Goal: Register for event/course

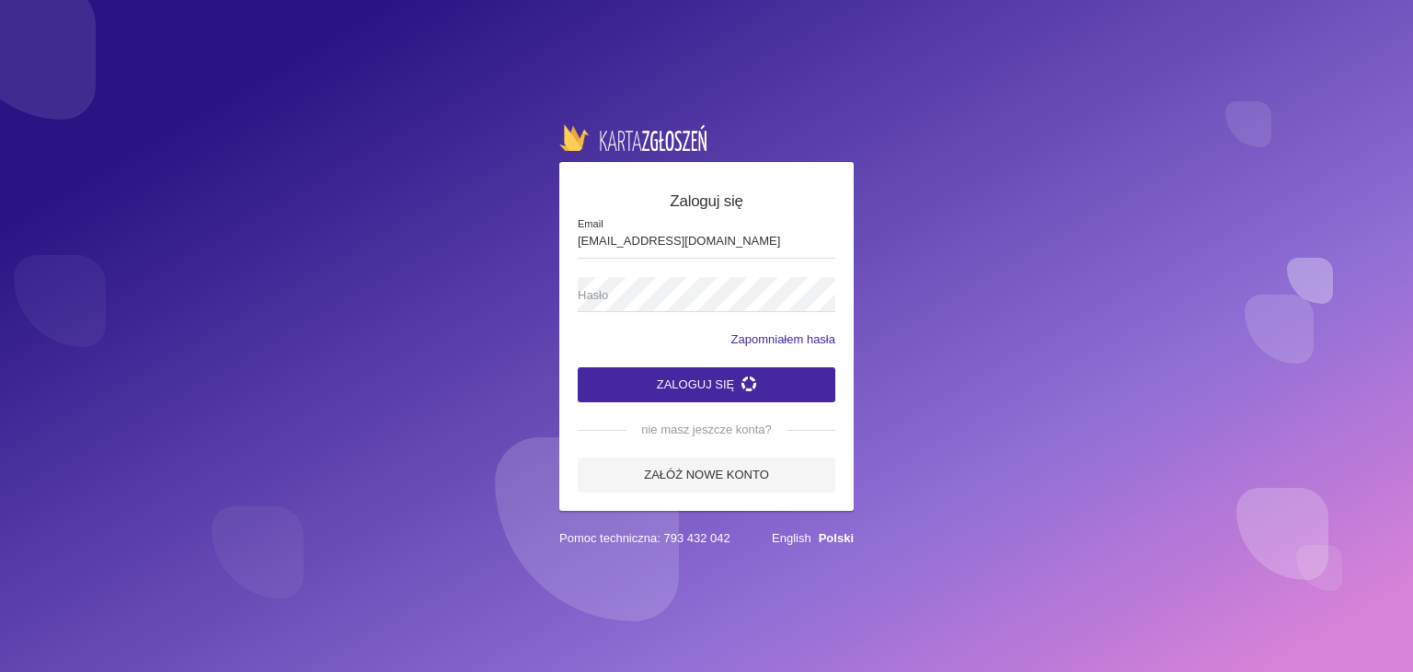
type input "[EMAIL_ADDRESS][DOMAIN_NAME]"
click at [578, 367] on button "Zaloguj się" at bounding box center [707, 384] width 258 height 35
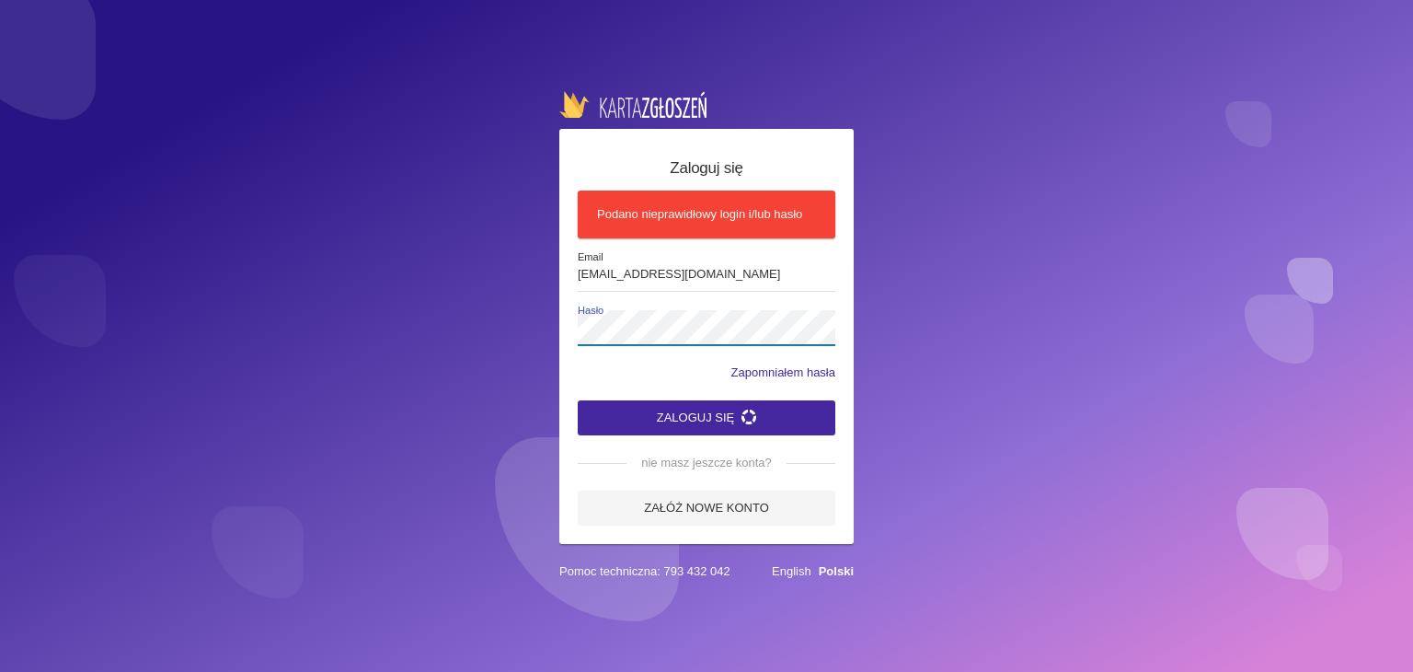
click at [578, 400] on button "Zaloguj się" at bounding box center [707, 417] width 258 height 35
click at [452, 347] on div "Zaloguj się Podano nieprawidłowy login i/lub hasło dominik.tymoszuk@o2.pl Email…" at bounding box center [706, 336] width 1413 height 672
click at [578, 400] on button "Zaloguj się" at bounding box center [707, 417] width 258 height 35
click at [710, 428] on button "Zaloguj się" at bounding box center [707, 417] width 258 height 35
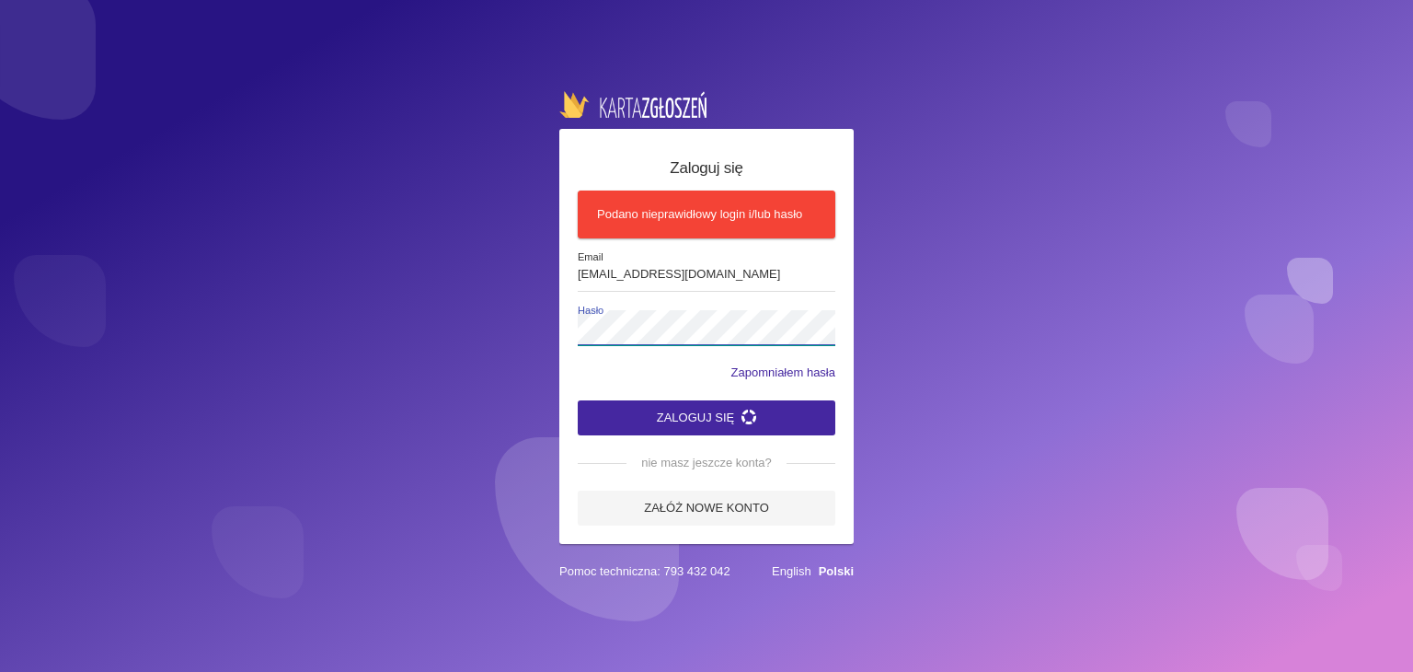
click at [578, 400] on button "Zaloguj się" at bounding box center [707, 417] width 258 height 35
click at [533, 336] on div "Zaloguj się Podano nieprawidłowy login i/lub hasło dominik.tymoszuk@o2.pl Email…" at bounding box center [706, 336] width 1413 height 672
click at [578, 400] on button "Zaloguj się" at bounding box center [707, 417] width 258 height 35
drag, startPoint x: 734, startPoint y: 274, endPoint x: 499, endPoint y: 281, distance: 235.6
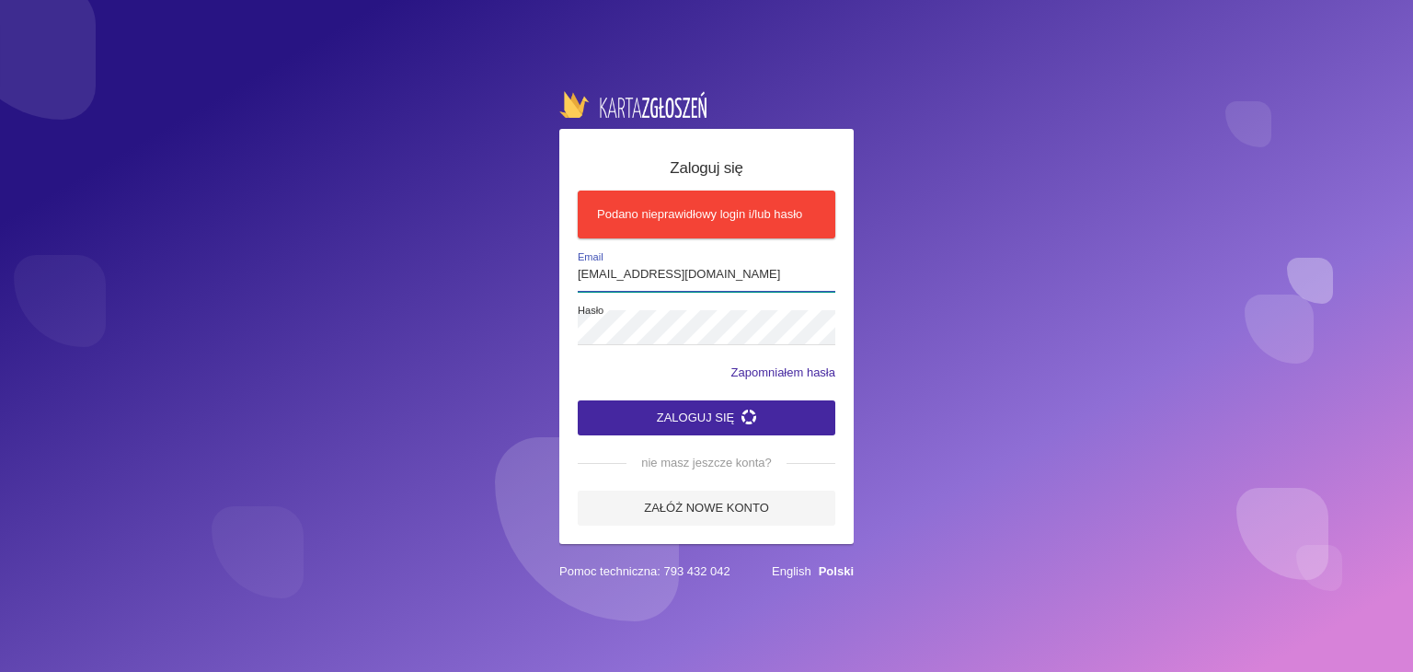
click at [499, 281] on div "Zaloguj się Podano nieprawidłowy login i/lub hasło dominik.tymoszuk@o2.pl Email…" at bounding box center [706, 336] width 1413 height 672
type input "dominik.tymoszuk2602@gmail.com"
click at [578, 400] on button "Zaloguj się" at bounding box center [707, 417] width 258 height 35
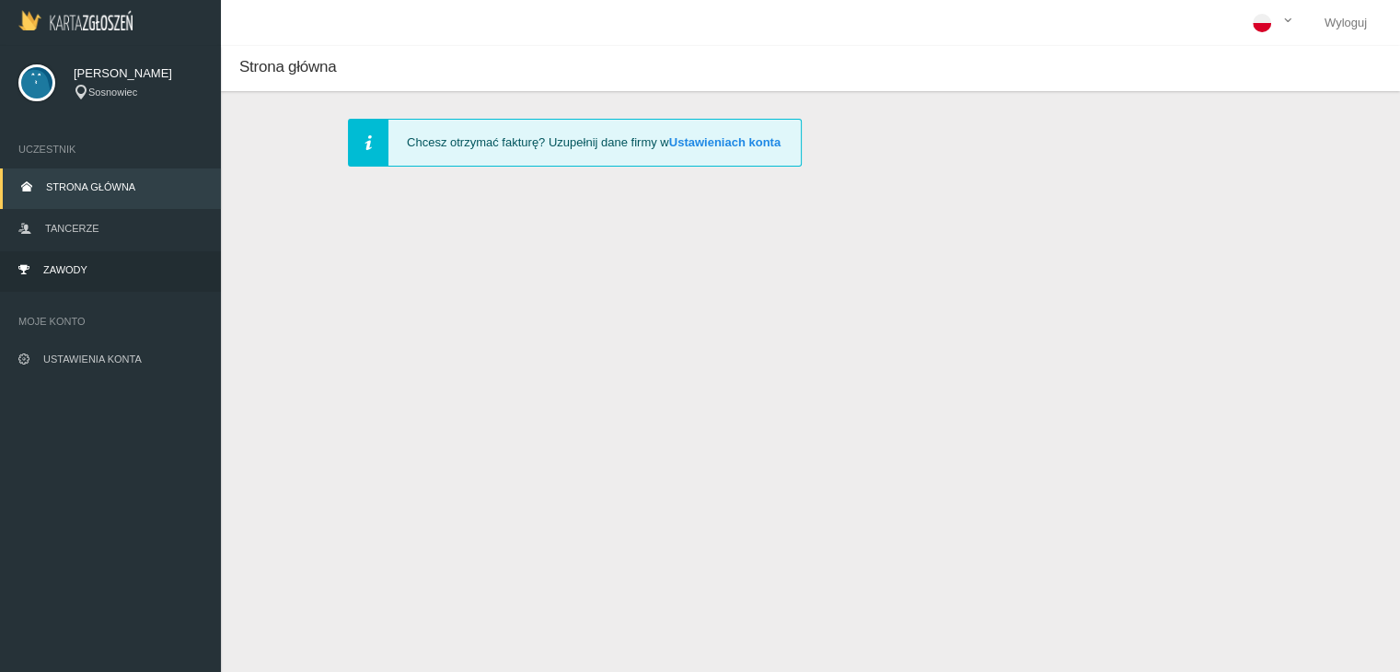
click at [96, 282] on link "Zawody" at bounding box center [110, 271] width 221 height 40
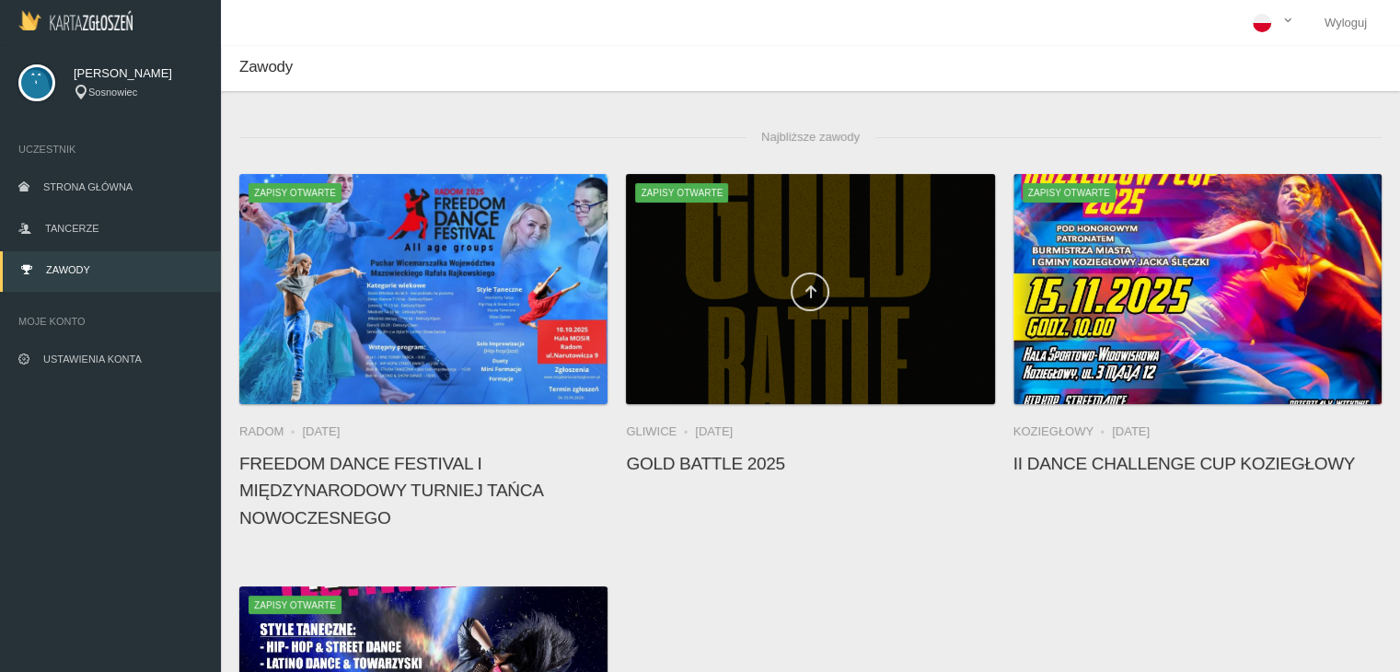
click at [807, 289] on icon at bounding box center [809, 291] width 15 height 15
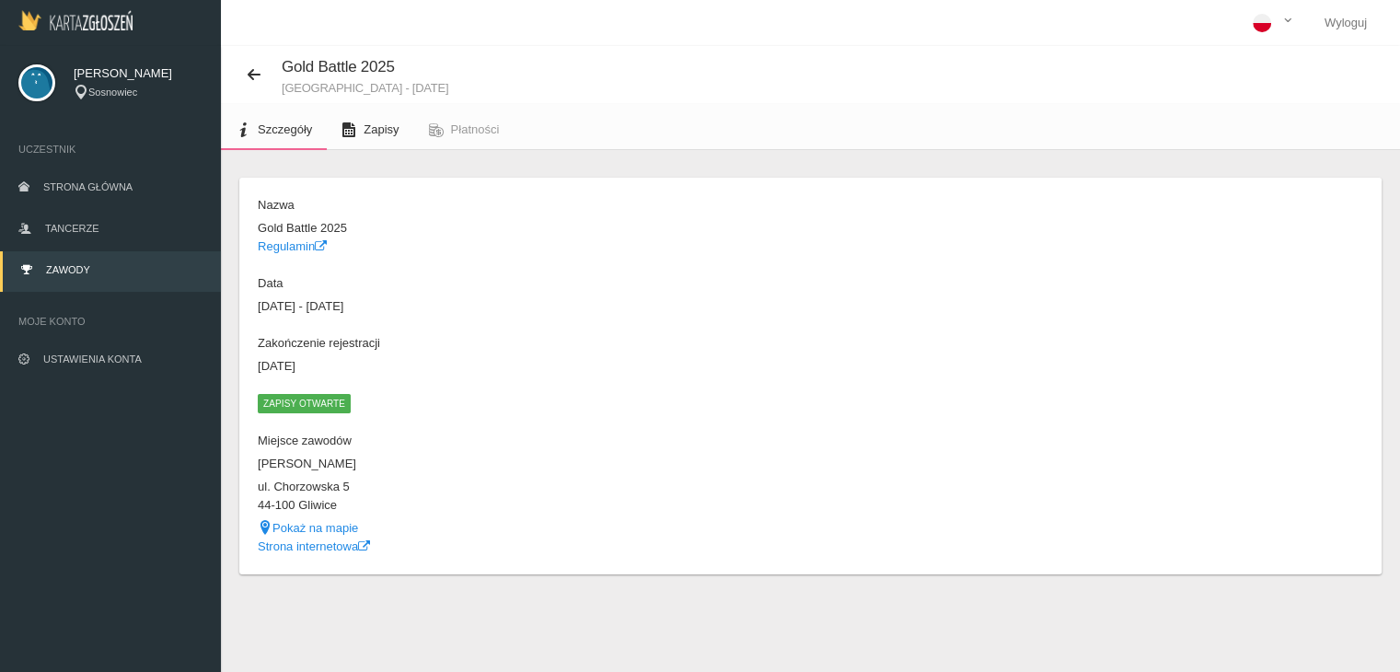
click at [368, 133] on span "Zapisy" at bounding box center [380, 129] width 35 height 14
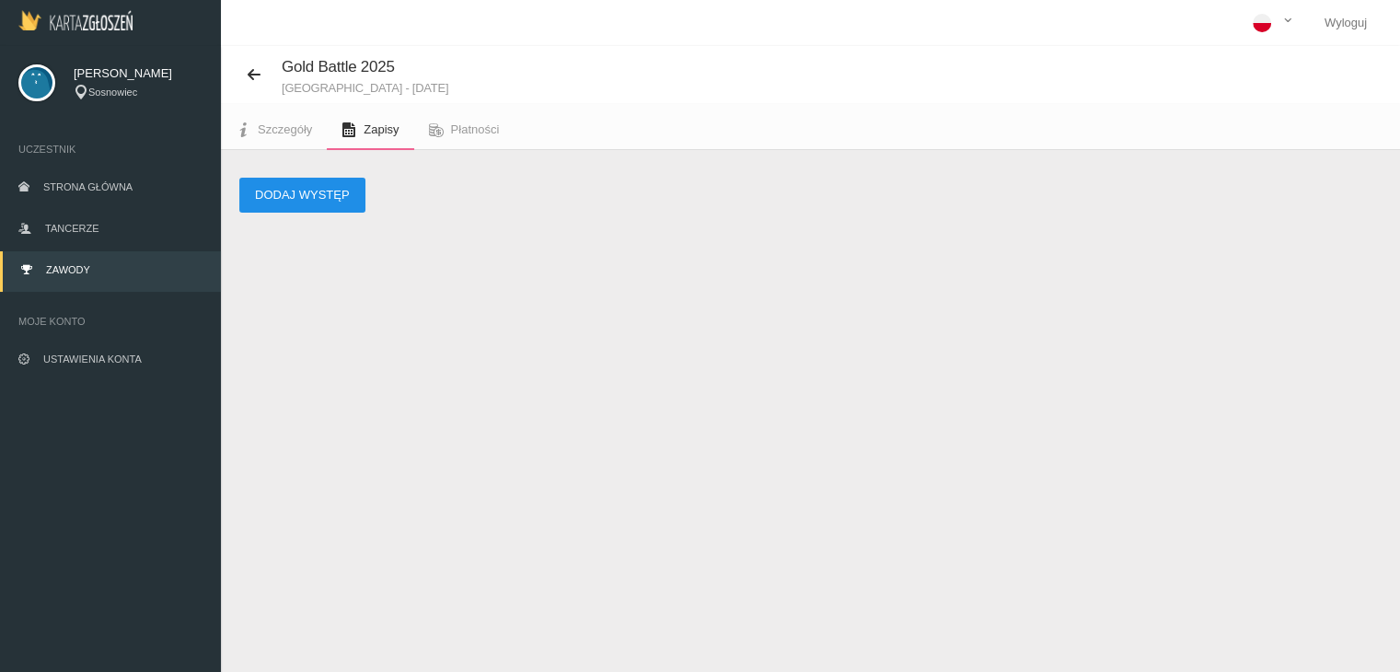
click at [294, 197] on button "Dodaj występ" at bounding box center [302, 195] width 126 height 35
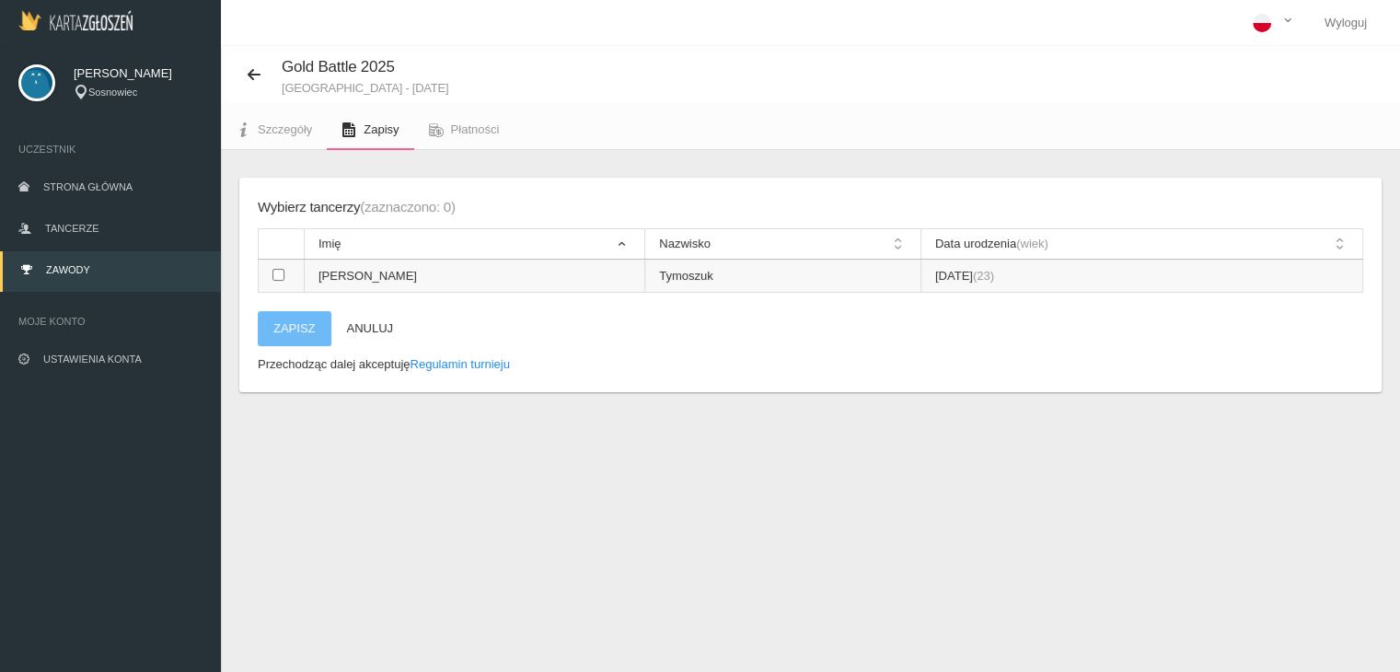
click at [280, 276] on input "checkbox" at bounding box center [278, 275] width 12 height 12
checkbox input "true"
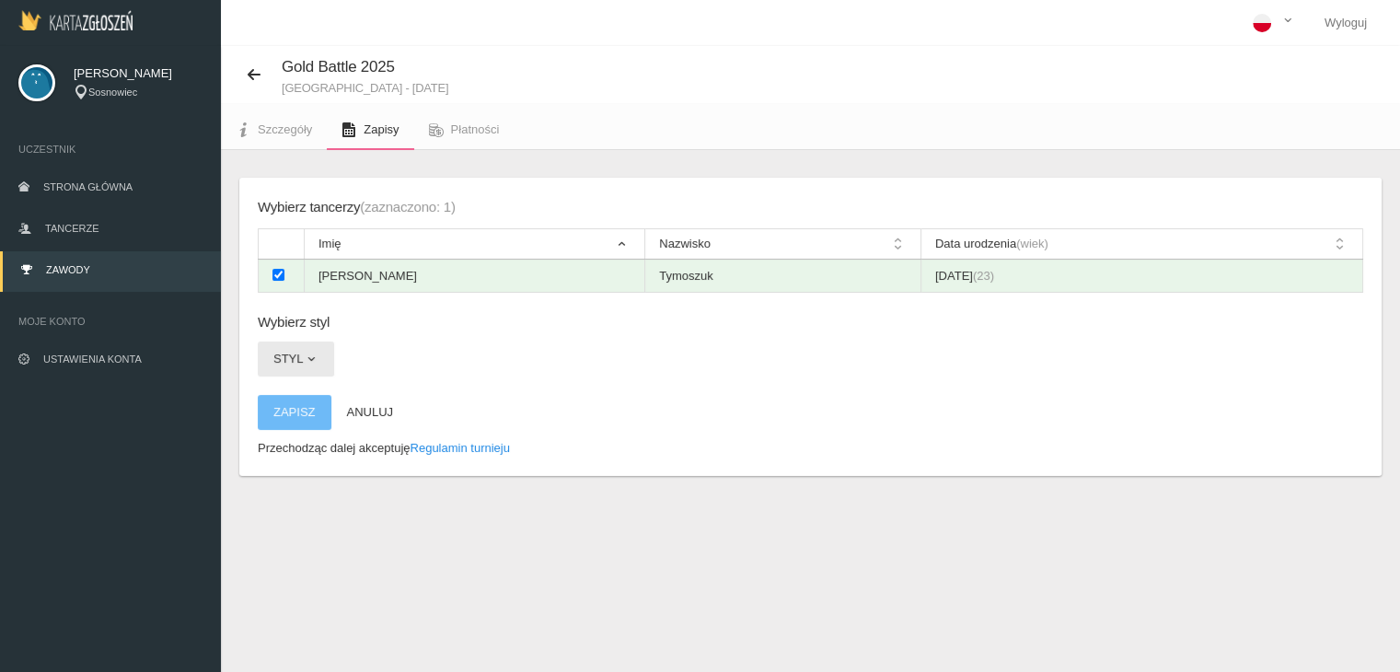
click at [317, 365] on button "Styl" at bounding box center [296, 358] width 76 height 35
click at [317, 413] on link "All styles" at bounding box center [341, 402] width 166 height 33
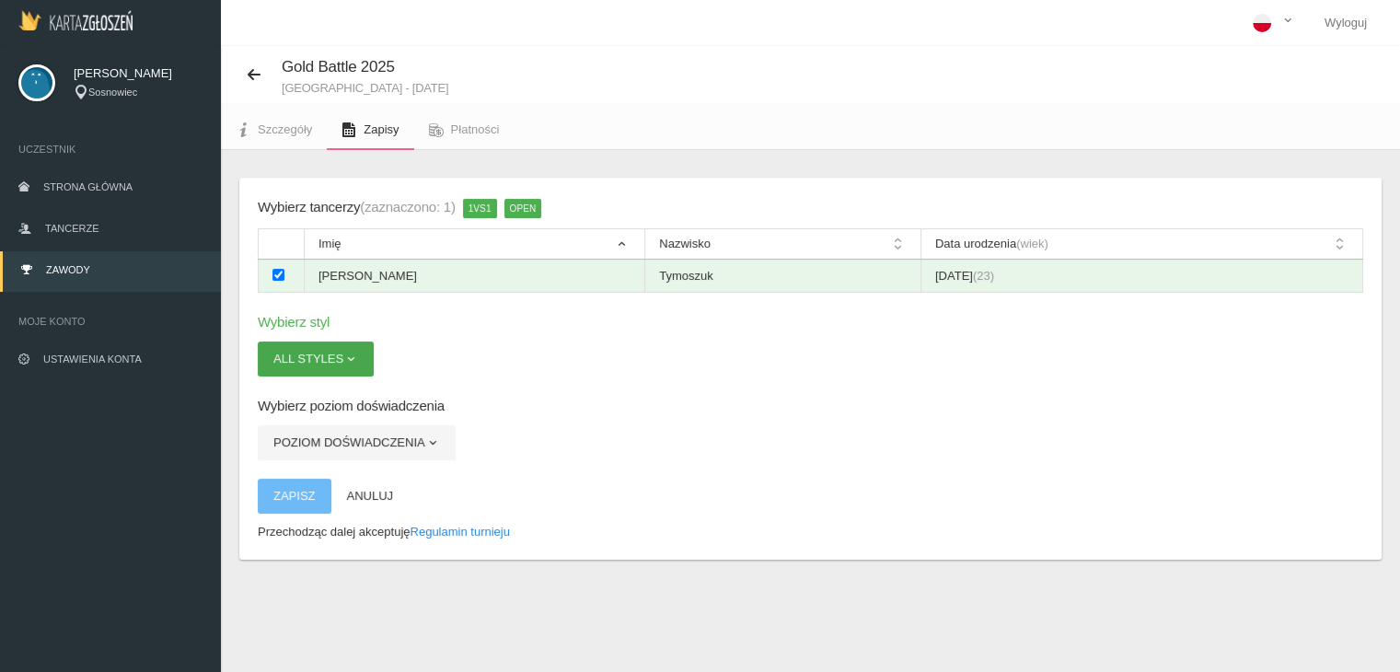
click at [356, 358] on span "button" at bounding box center [350, 358] width 15 height 15
click at [298, 479] on link "Hip-hop" at bounding box center [341, 470] width 166 height 33
click at [337, 357] on span "button" at bounding box center [330, 358] width 15 height 15
click at [317, 409] on link "All styles" at bounding box center [341, 402] width 166 height 33
click at [396, 442] on button "Poziom doświadczenia" at bounding box center [357, 442] width 198 height 35
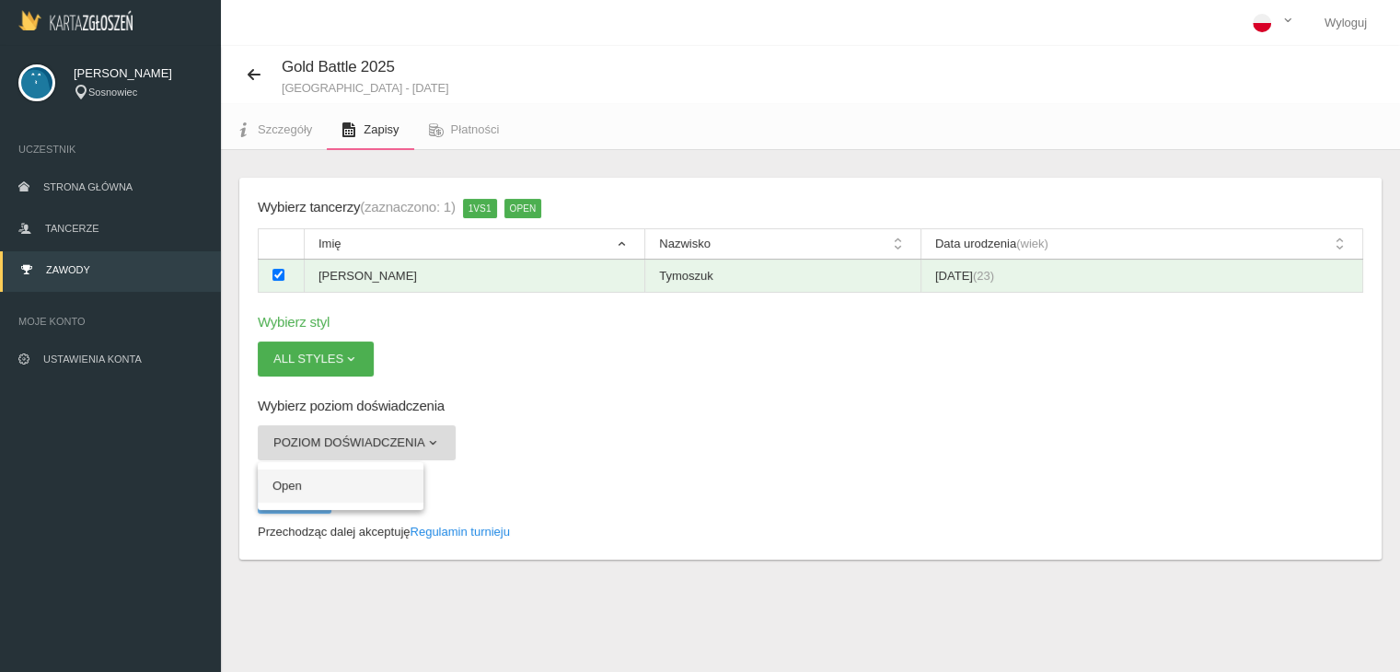
click at [358, 479] on link "Open" at bounding box center [341, 485] width 166 height 33
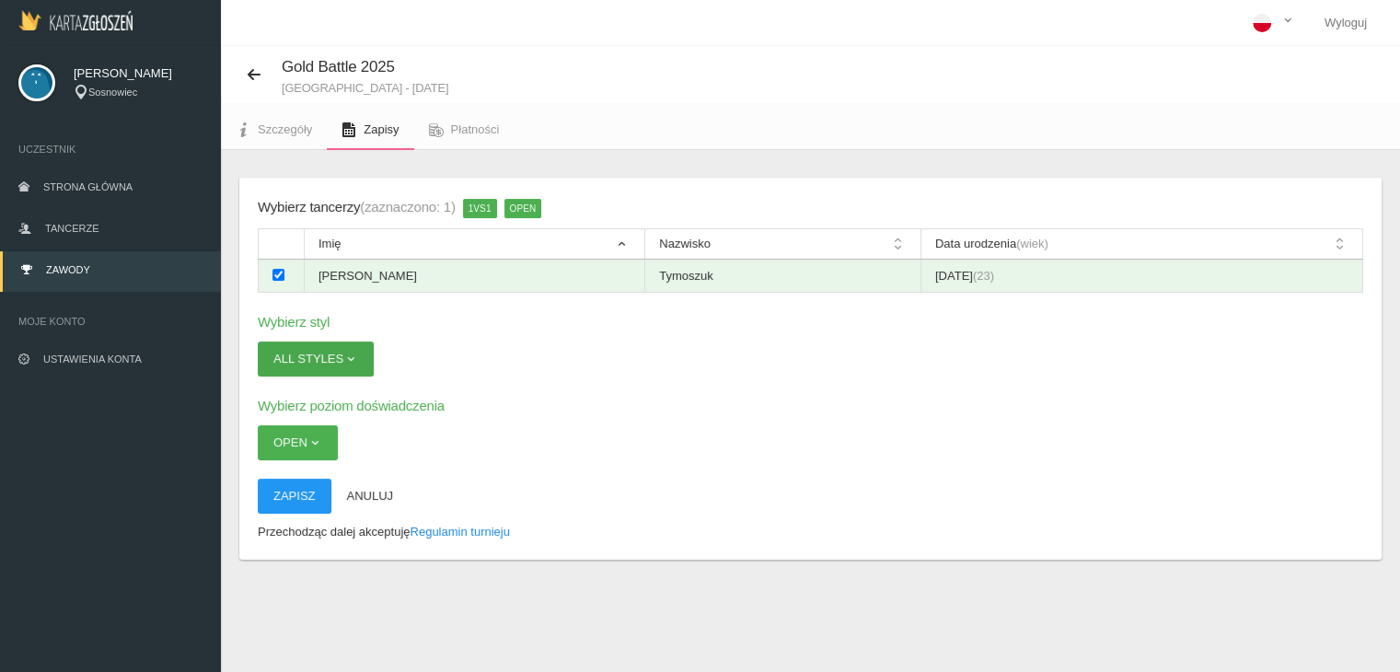
click at [357, 358] on span "button" at bounding box center [350, 358] width 15 height 15
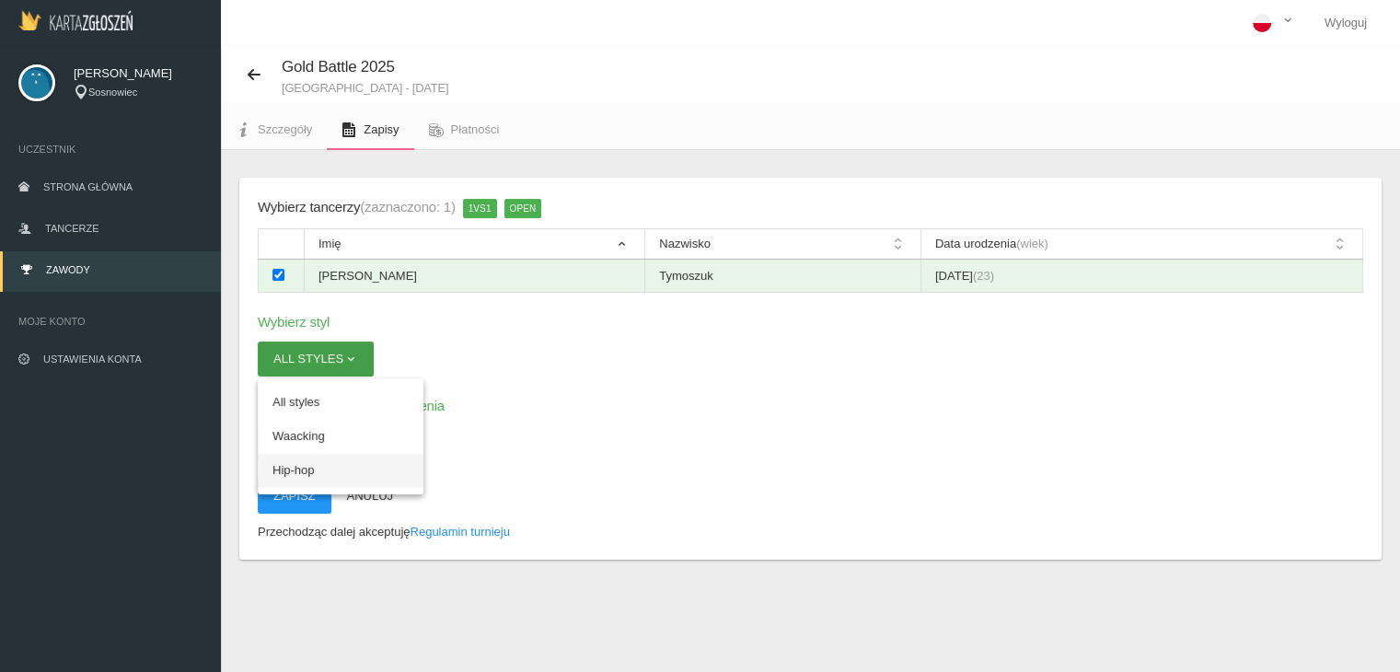
click at [288, 464] on link "Hip-hop" at bounding box center [341, 470] width 166 height 33
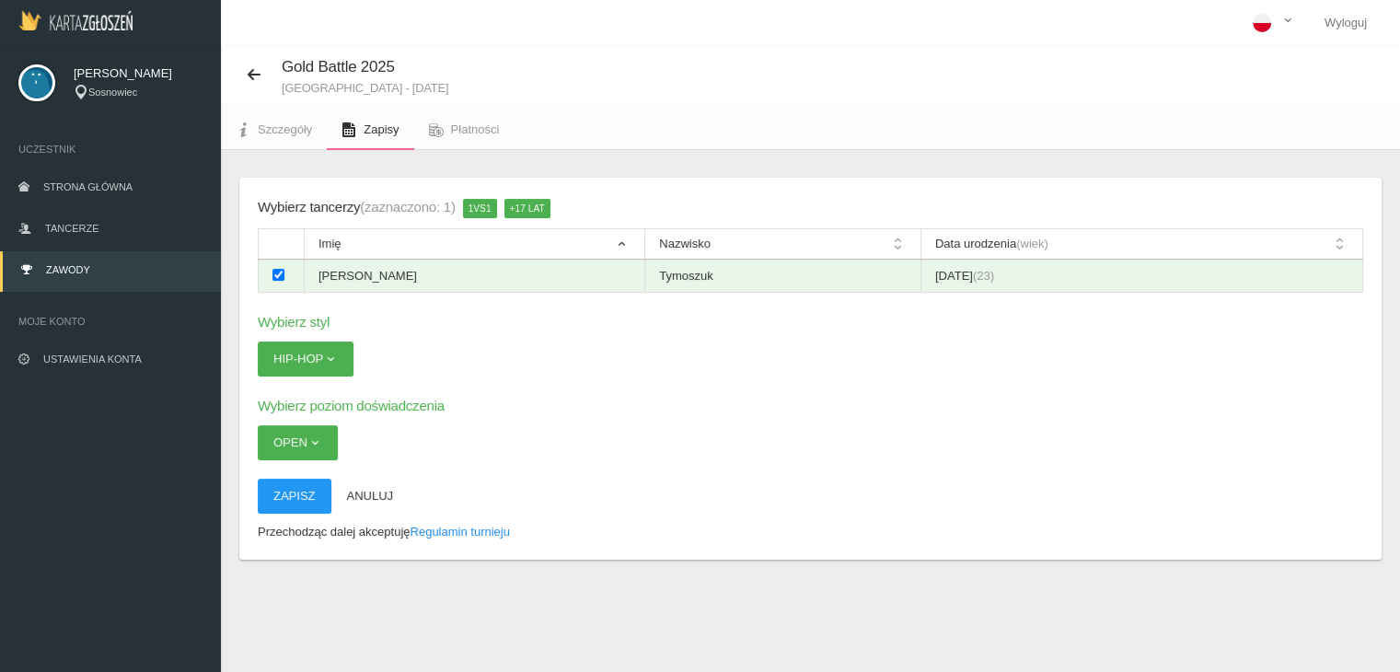
drag, startPoint x: 324, startPoint y: 453, endPoint x: 415, endPoint y: 463, distance: 91.7
click at [415, 463] on div "Wybierz tancerzy (zaznaczono: 1) 1vs1 +17 lat Imię Nazwisko Data urodzenia (wie…" at bounding box center [810, 369] width 1142 height 382
click at [316, 432] on button "Open" at bounding box center [298, 442] width 80 height 35
click at [300, 481] on link "Open" at bounding box center [341, 485] width 166 height 33
click at [295, 501] on button "Zapisz" at bounding box center [295, 495] width 74 height 35
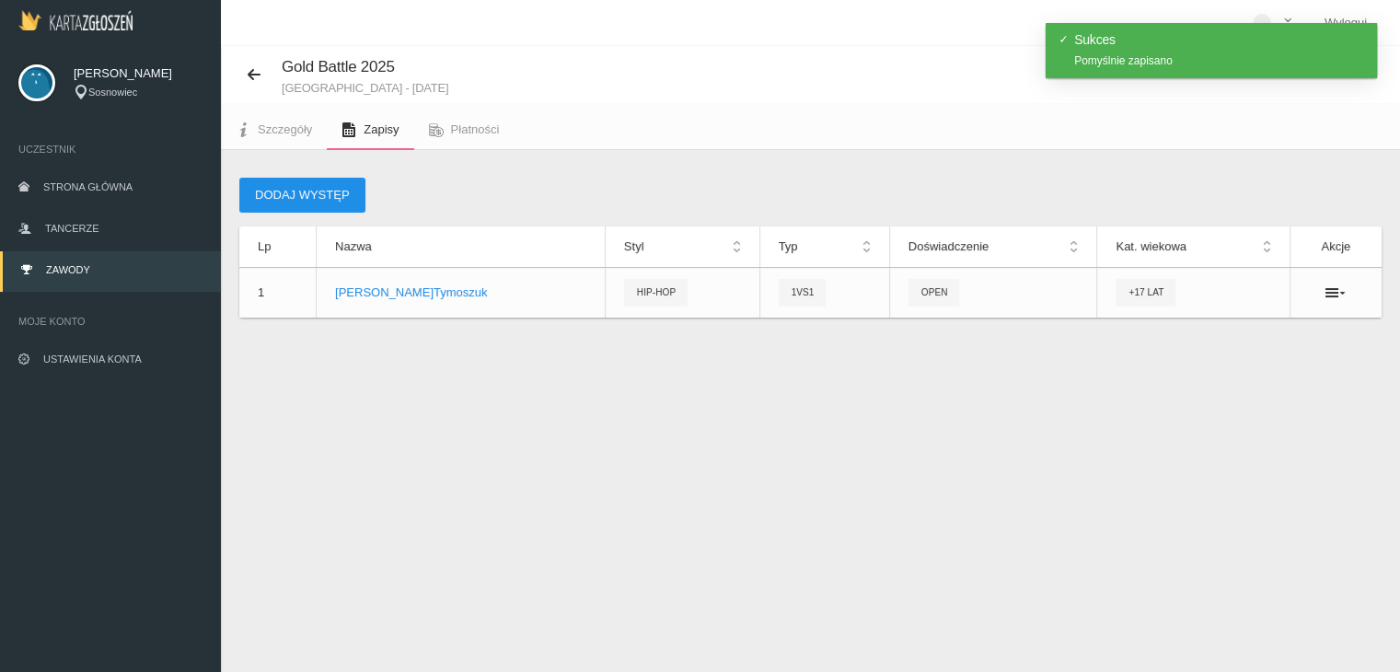
click at [295, 189] on button "Dodaj występ" at bounding box center [302, 195] width 126 height 35
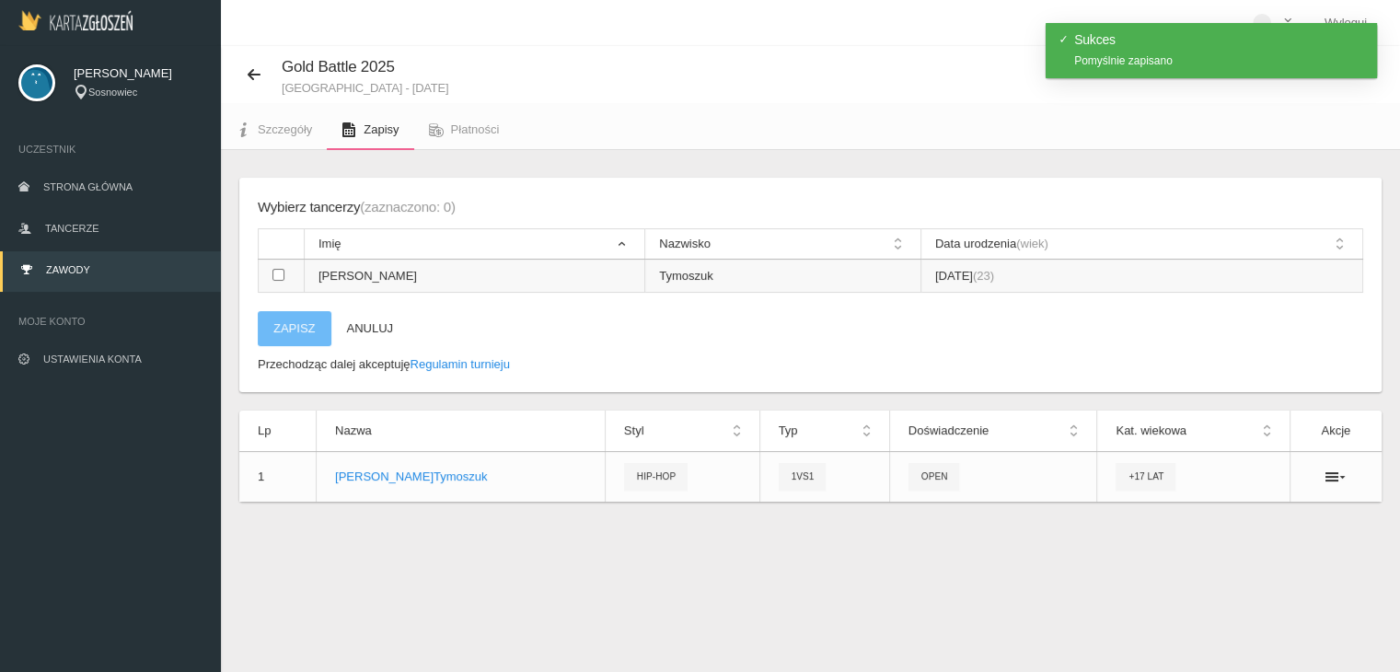
click at [278, 280] on input "checkbox" at bounding box center [278, 275] width 12 height 12
checkbox input "true"
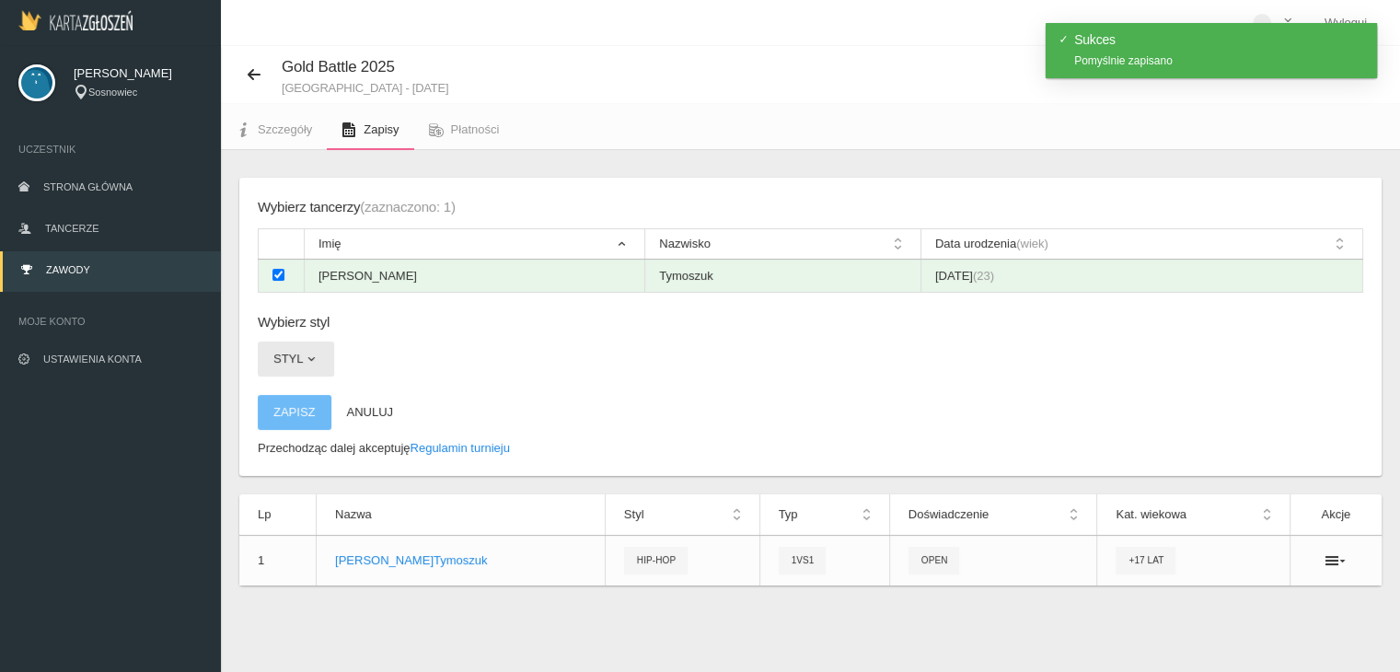
click at [304, 359] on span "button" at bounding box center [311, 358] width 15 height 15
click at [292, 402] on link "All styles" at bounding box center [341, 402] width 166 height 33
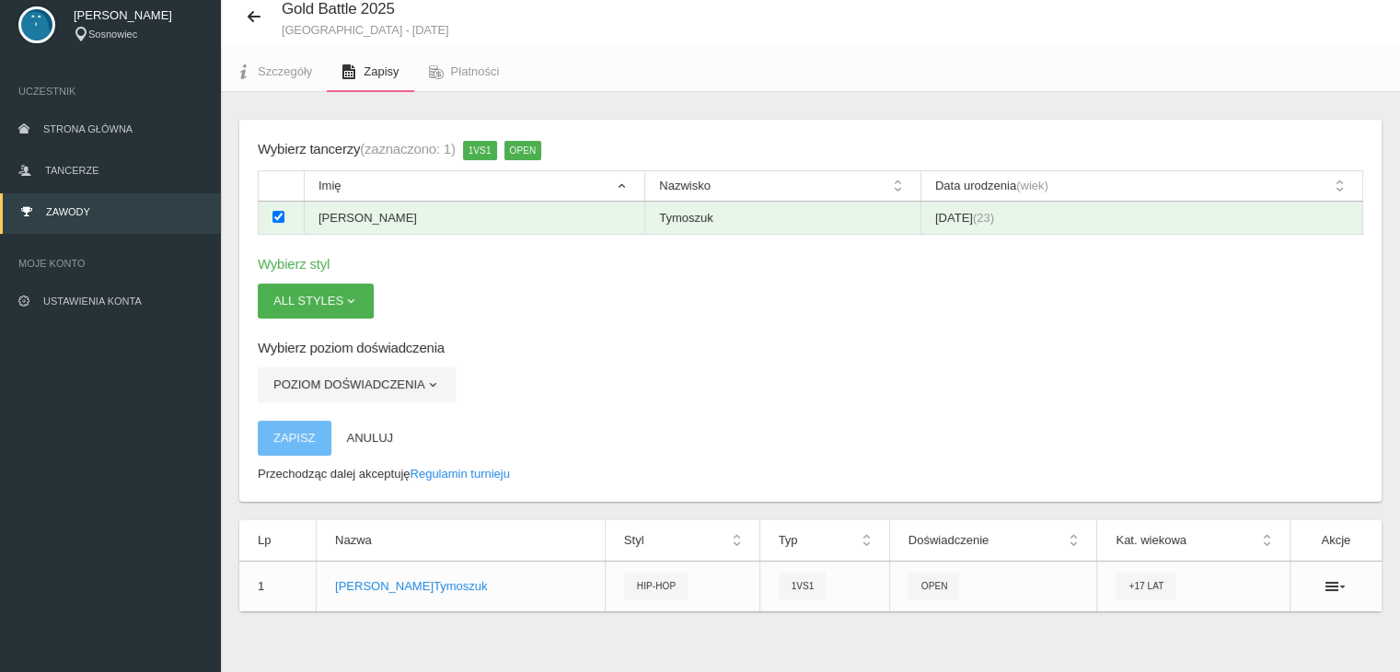
scroll to position [59, 0]
click at [431, 386] on span "button" at bounding box center [432, 383] width 15 height 15
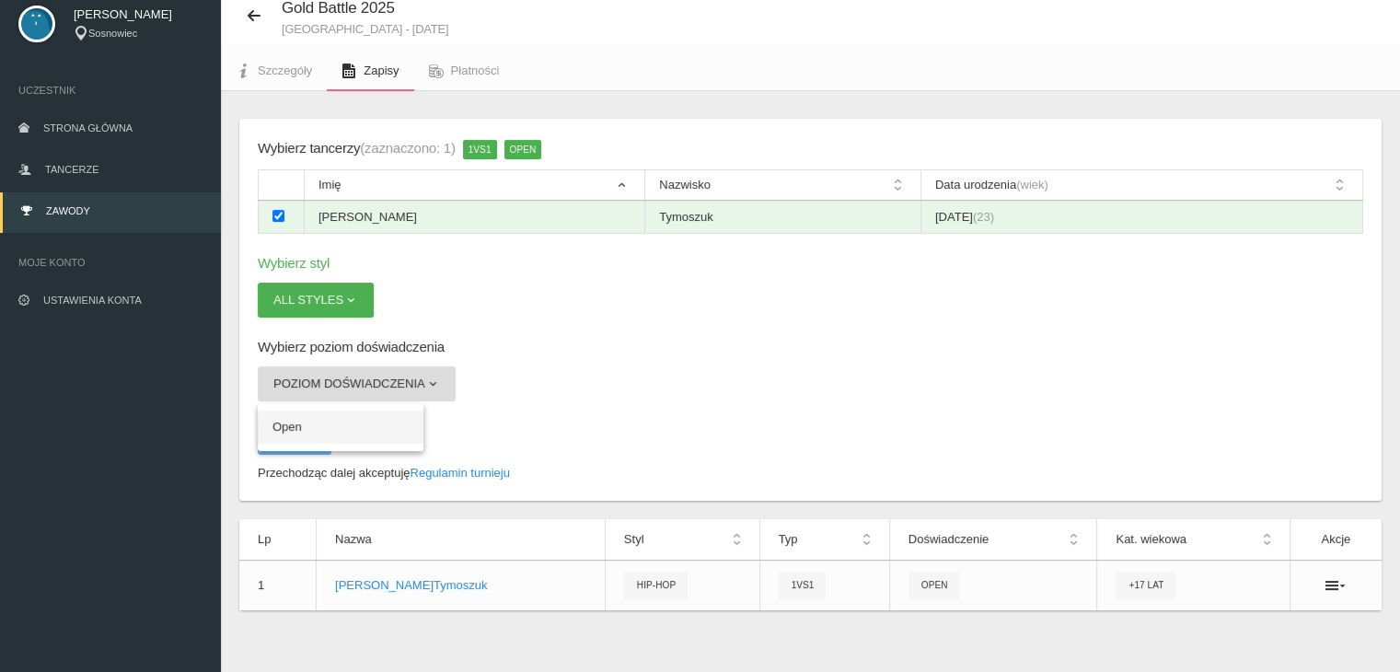
click at [360, 420] on link "Open" at bounding box center [341, 426] width 166 height 33
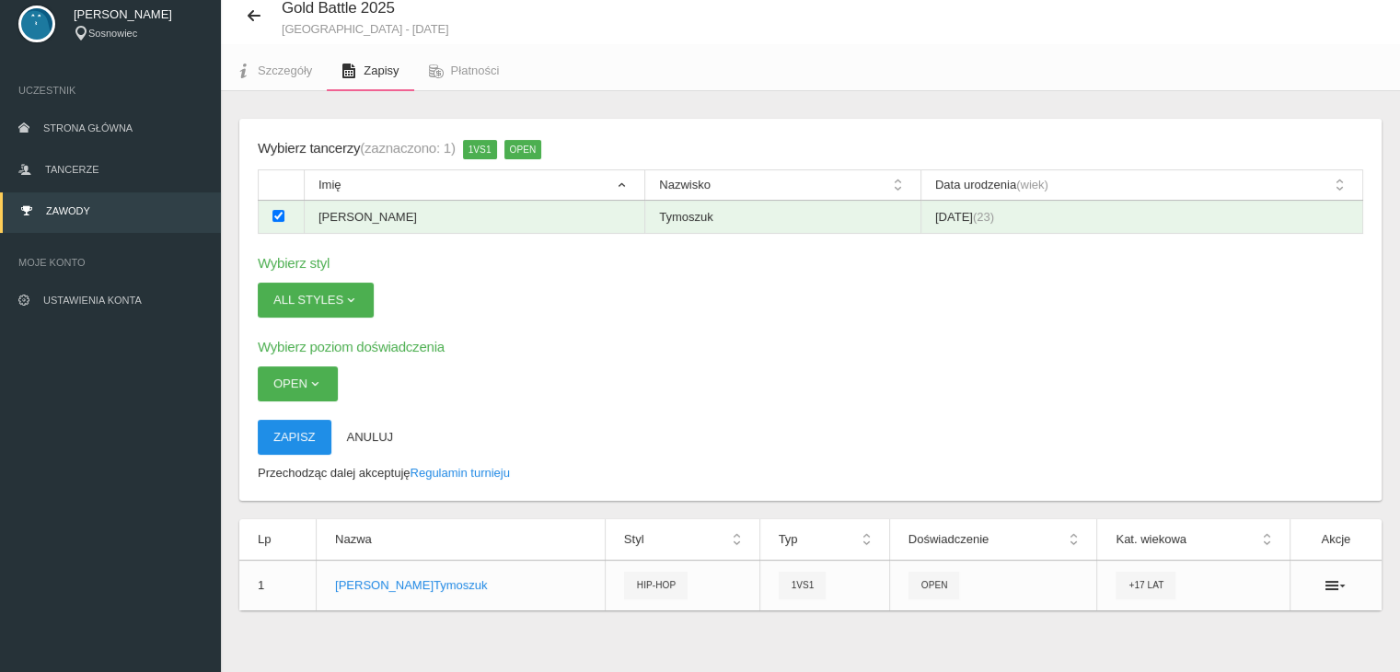
click at [288, 439] on button "Zapisz" at bounding box center [295, 437] width 74 height 35
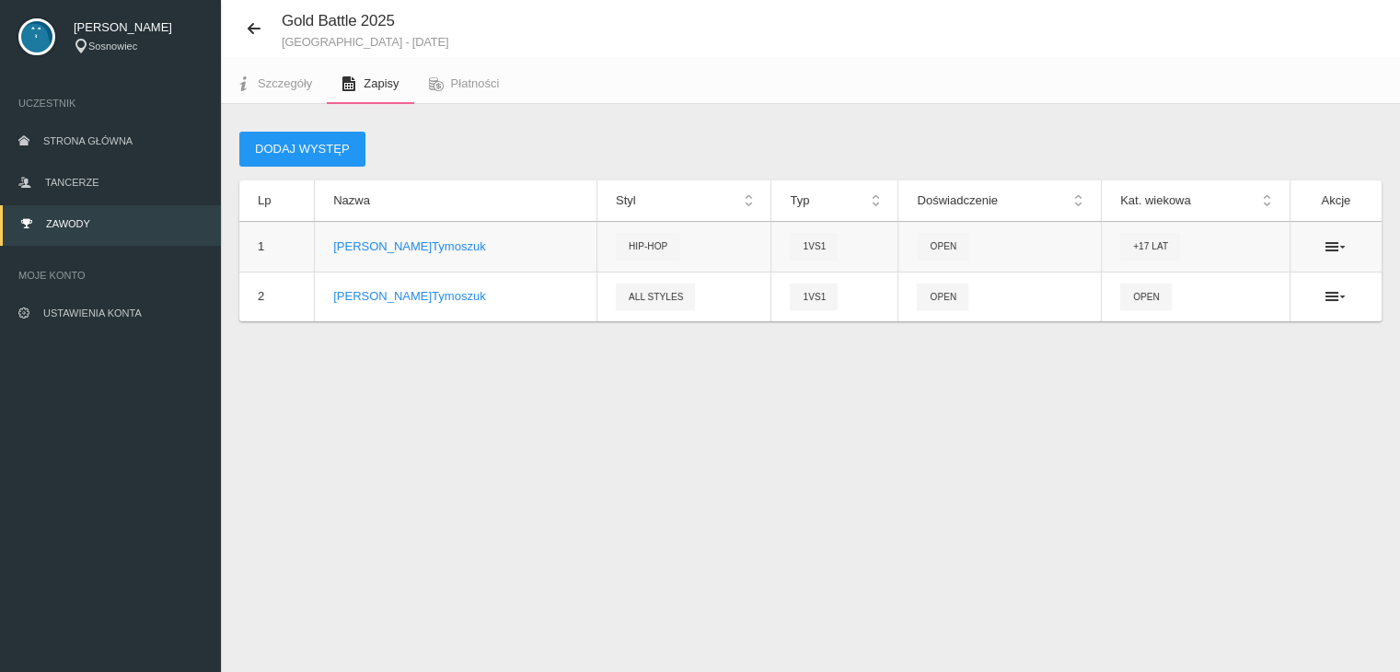
click at [1351, 248] on ul at bounding box center [1335, 246] width 55 height 15
click at [1334, 248] on icon at bounding box center [1335, 246] width 20 height 15
click at [1283, 456] on div "Gold Battle 2025 Gliwice - 25 października 2025 Szczegóły Zapisy Płatności Doda…" at bounding box center [810, 336] width 1179 height 672
click at [479, 78] on span "Płatności" at bounding box center [475, 83] width 49 height 14
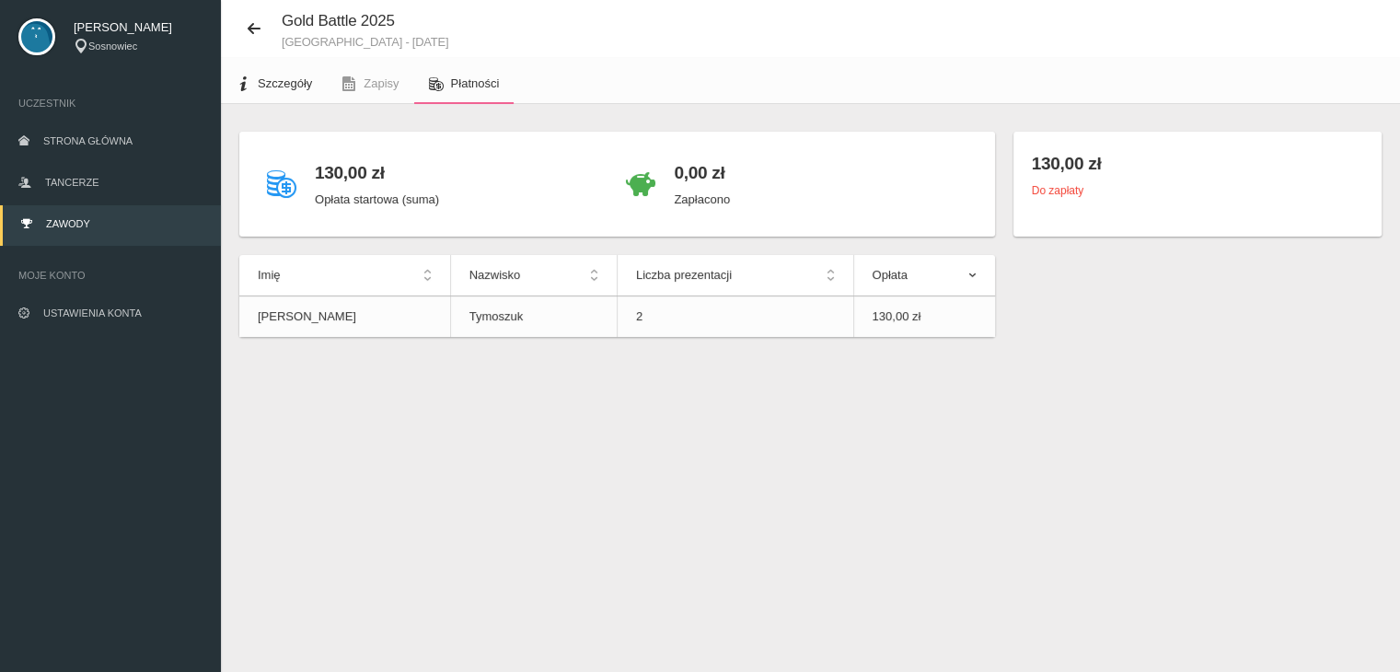
click at [294, 81] on span "Szczegóły" at bounding box center [285, 83] width 54 height 14
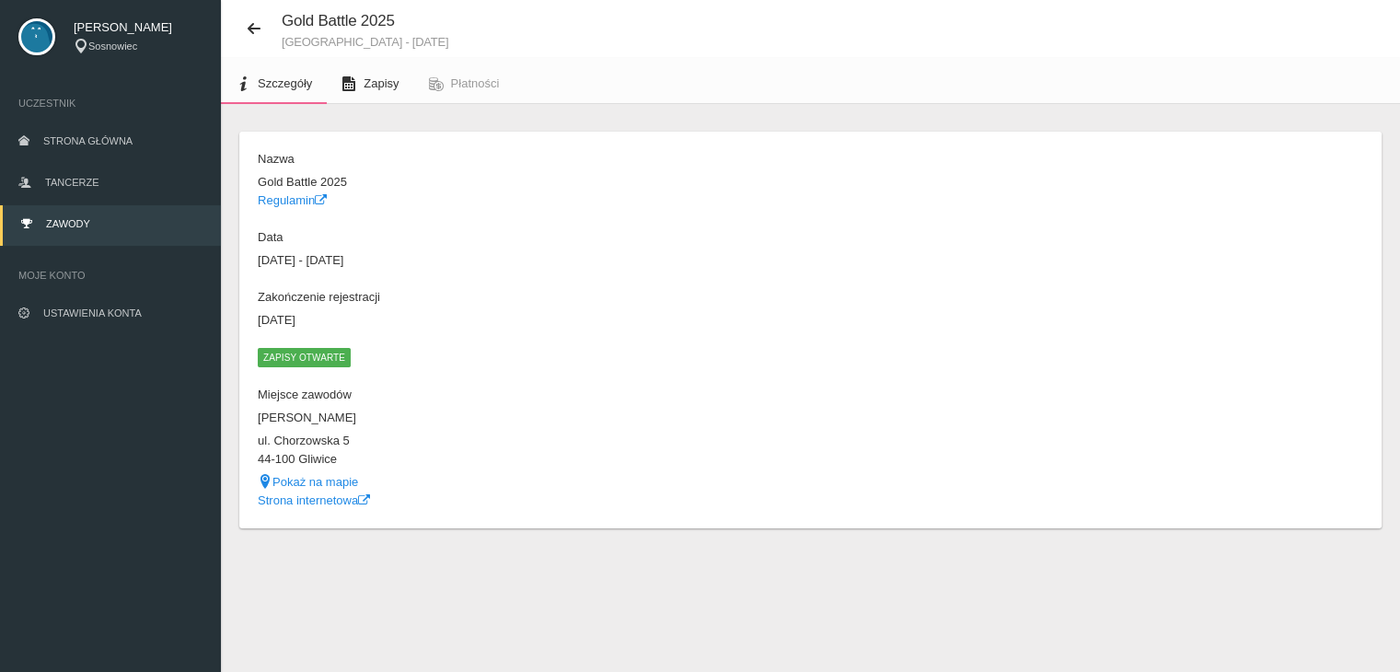
click at [381, 84] on span "Zapisy" at bounding box center [380, 83] width 35 height 14
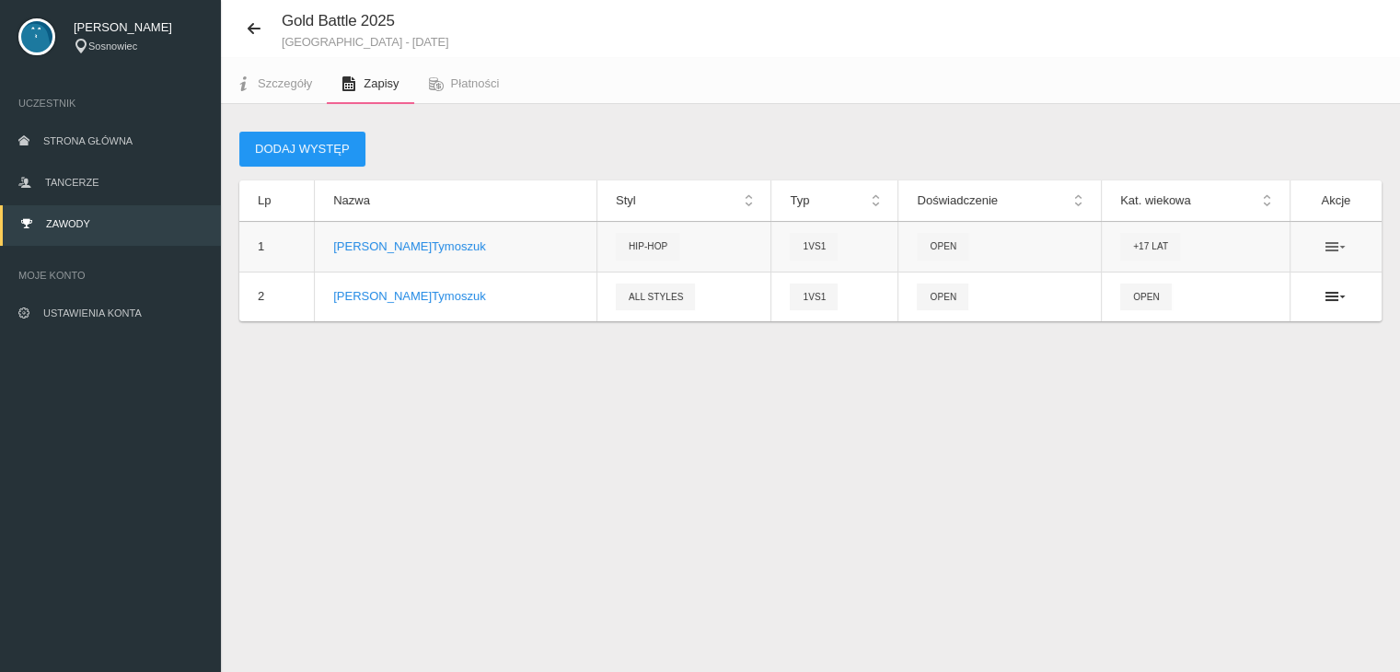
click at [1343, 245] on icon at bounding box center [1335, 246] width 20 height 15
click at [1307, 374] on div "Dodaj występ Lp Nazwa Styl Typ Doświadczenie Kat. wiekowa Akcje 1 Dominik Tymos…" at bounding box center [810, 249] width 1179 height 291
click at [486, 92] on link "Płatności" at bounding box center [464, 83] width 100 height 40
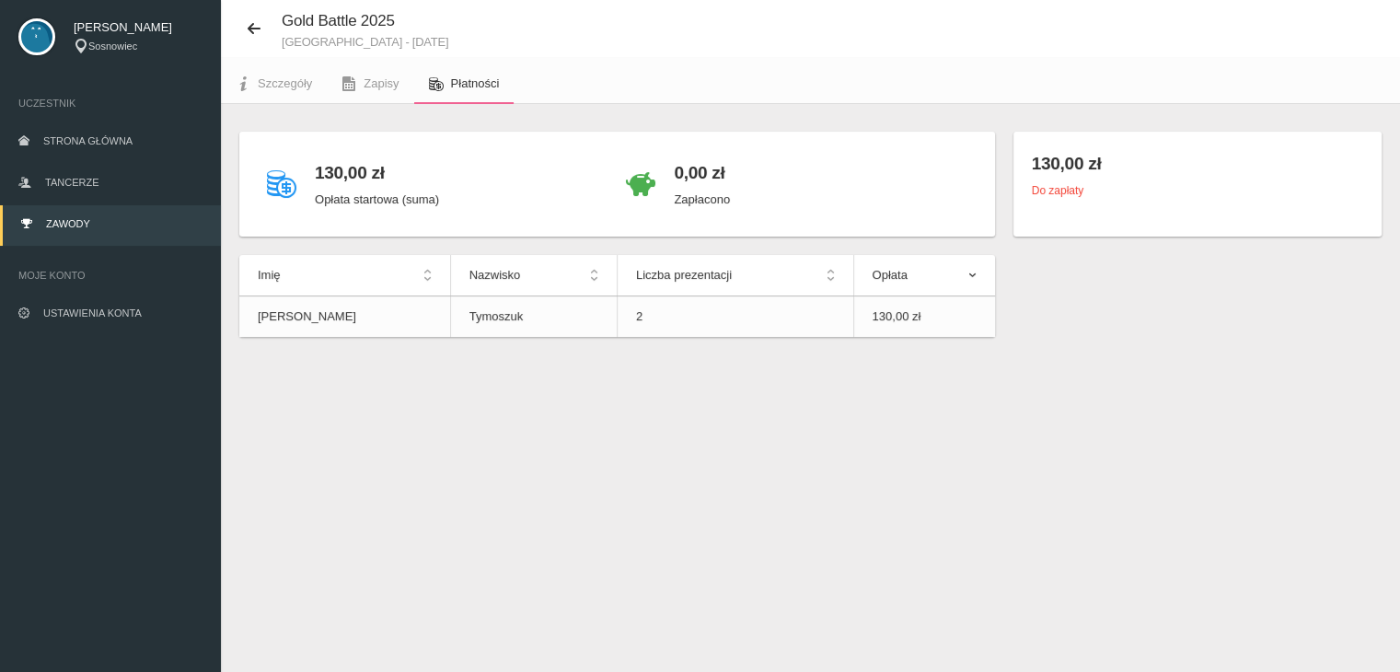
click at [279, 188] on icon at bounding box center [281, 182] width 29 height 29
click at [889, 290] on th "Opłata" at bounding box center [924, 275] width 142 height 41
click at [927, 282] on th "Opłata" at bounding box center [924, 275] width 142 height 41
click at [784, 260] on th "Liczba prezentacji" at bounding box center [734, 275] width 236 height 41
drag, startPoint x: 784, startPoint y: 260, endPoint x: 513, endPoint y: 269, distance: 271.6
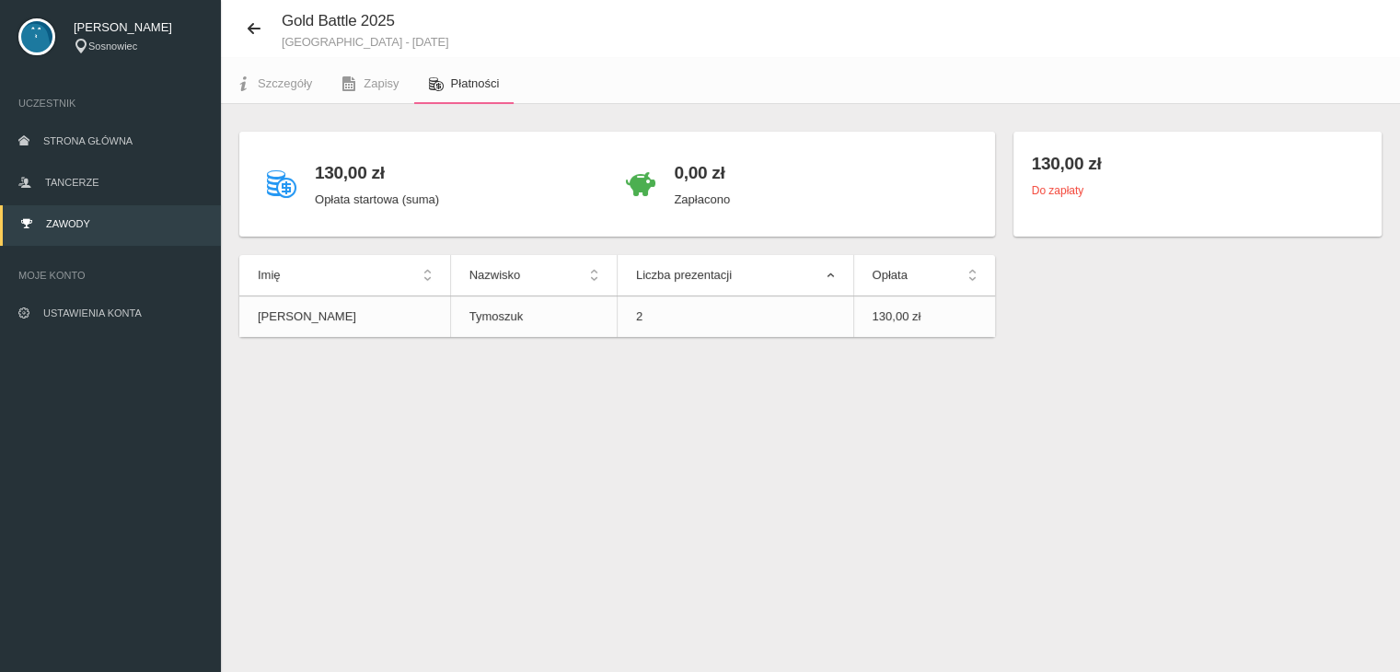
click at [513, 269] on tr "Imię Nazwisko Liczba prezentacji Opłata" at bounding box center [616, 275] width 755 height 41
click at [513, 269] on th "Nazwisko" at bounding box center [533, 275] width 167 height 41
click at [345, 263] on th "Imię" at bounding box center [344, 275] width 211 height 41
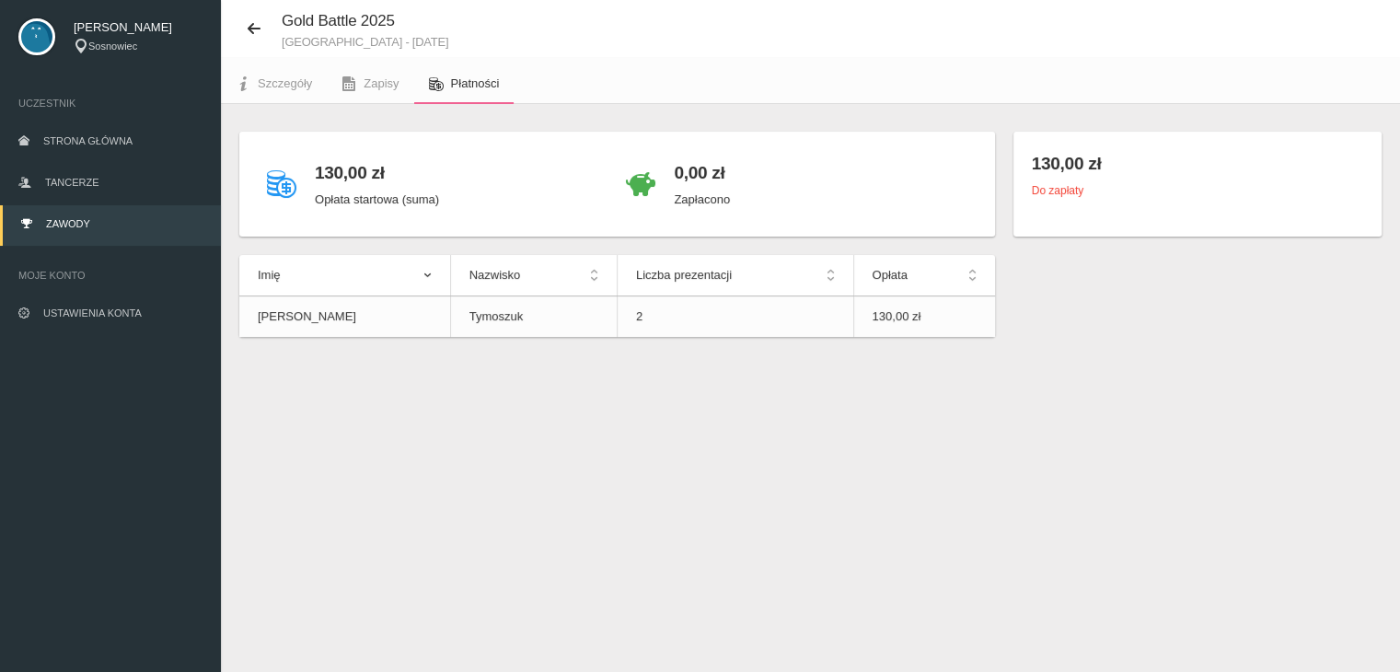
click at [32, 40] on img at bounding box center [36, 36] width 37 height 37
click at [84, 142] on span "Strona główna" at bounding box center [87, 140] width 89 height 11
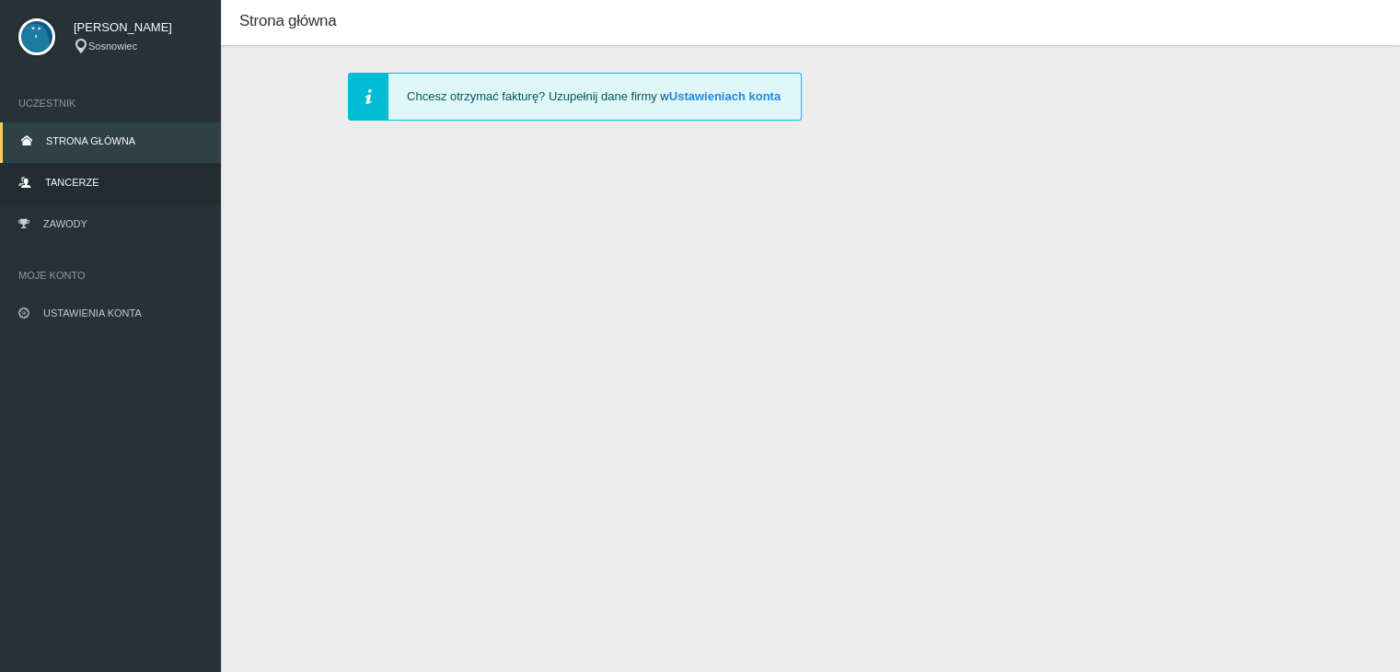
click at [74, 181] on span "Tancerze" at bounding box center [71, 182] width 53 height 11
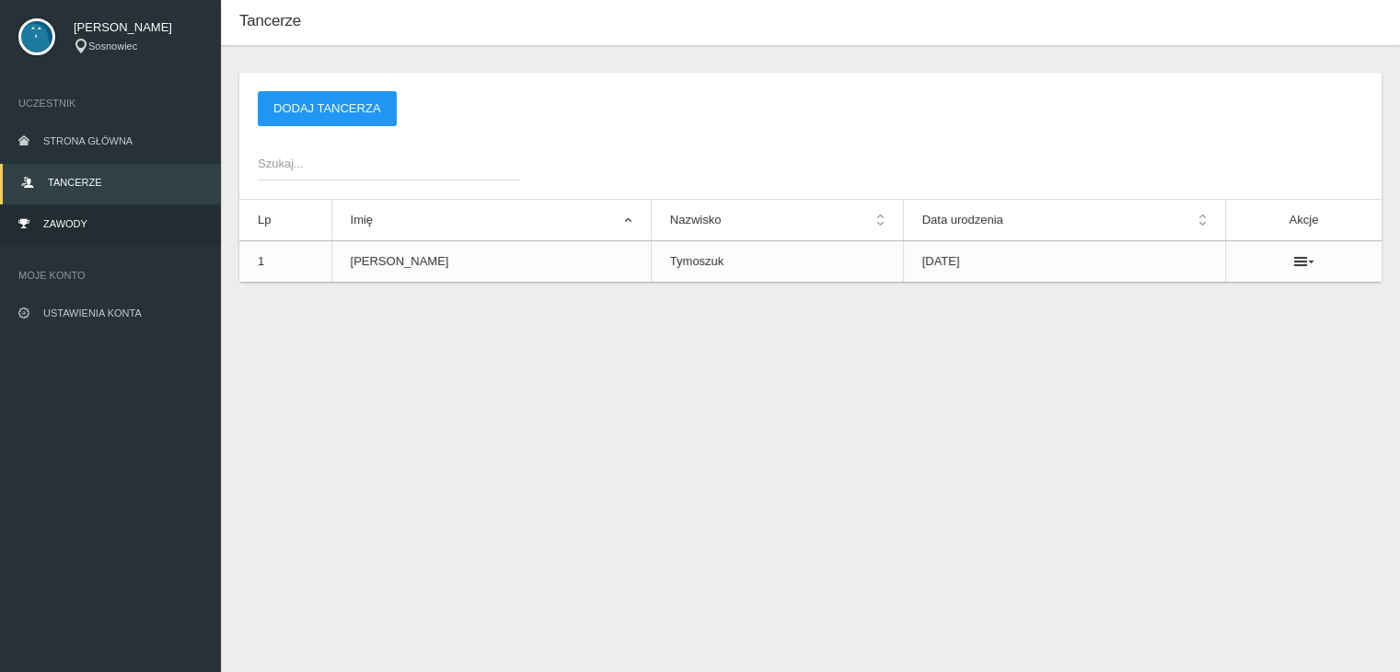
click at [60, 222] on span "Zawody" at bounding box center [65, 223] width 44 height 11
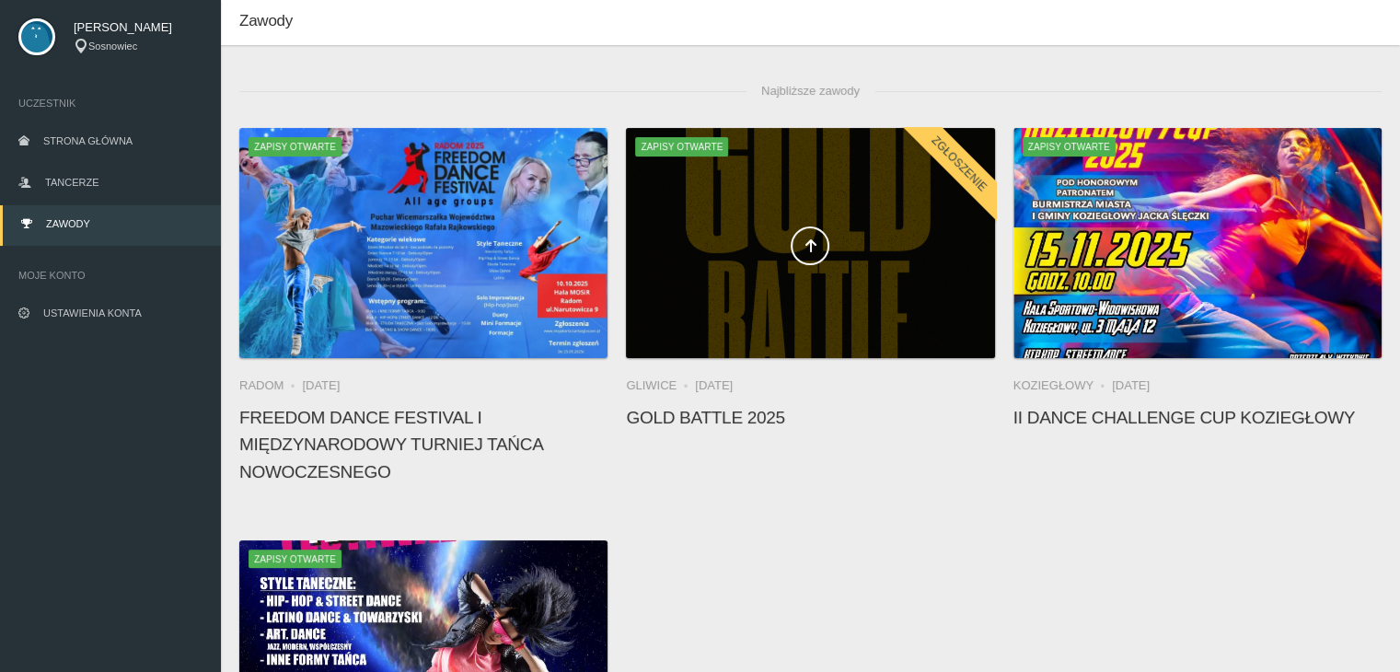
click at [814, 332] on div at bounding box center [810, 243] width 368 height 230
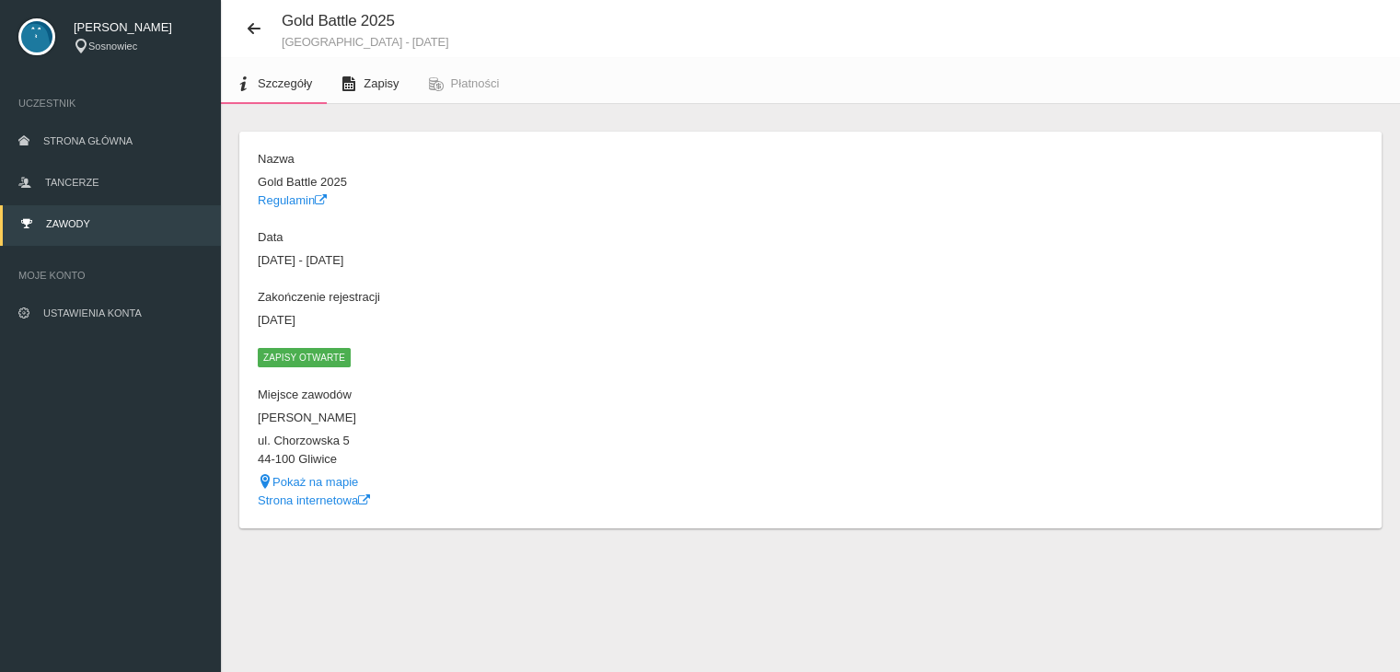
click at [372, 90] on link "Zapisy" at bounding box center [370, 83] width 86 height 40
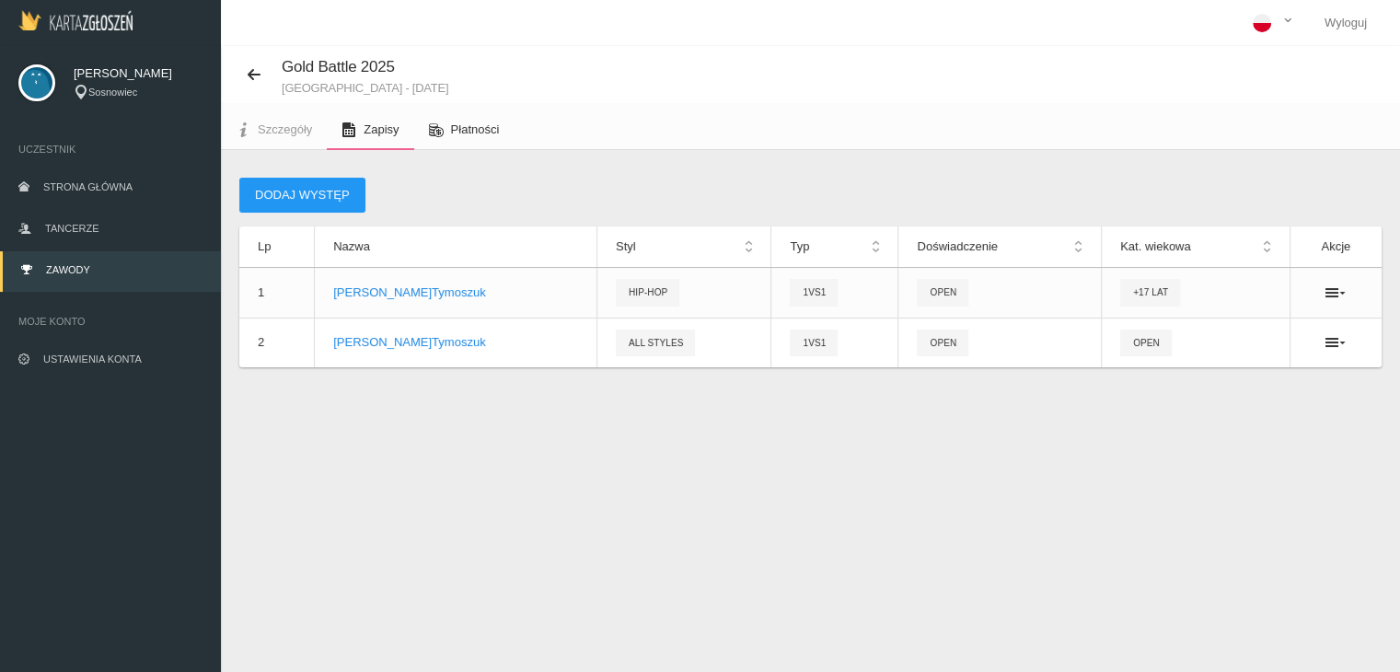
click at [465, 133] on span "Płatności" at bounding box center [475, 129] width 49 height 14
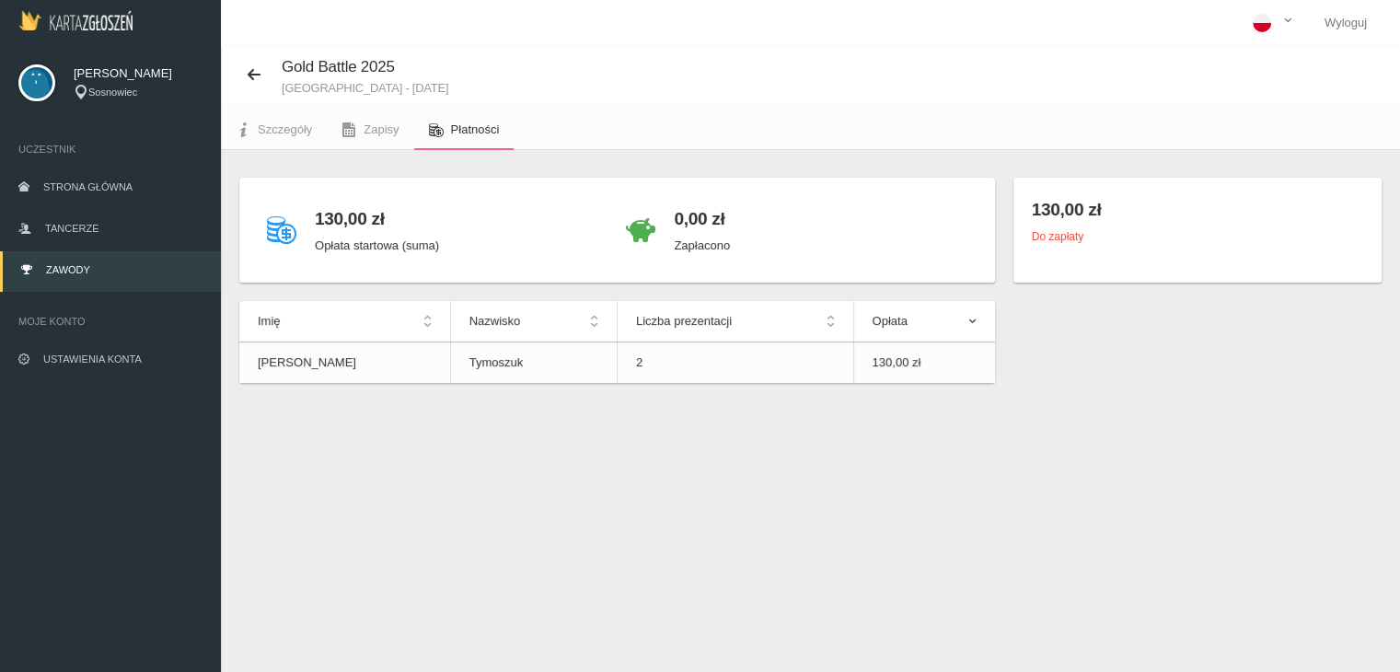
click at [968, 325] on th "Opłata" at bounding box center [924, 321] width 142 height 41
click at [972, 323] on th "Opłata" at bounding box center [924, 321] width 142 height 41
click at [802, 323] on th "Liczba prezentacji" at bounding box center [734, 321] width 236 height 41
click at [803, 323] on th "Liczba prezentacji" at bounding box center [734, 321] width 236 height 41
click at [77, 90] on icon at bounding box center [81, 92] width 15 height 15
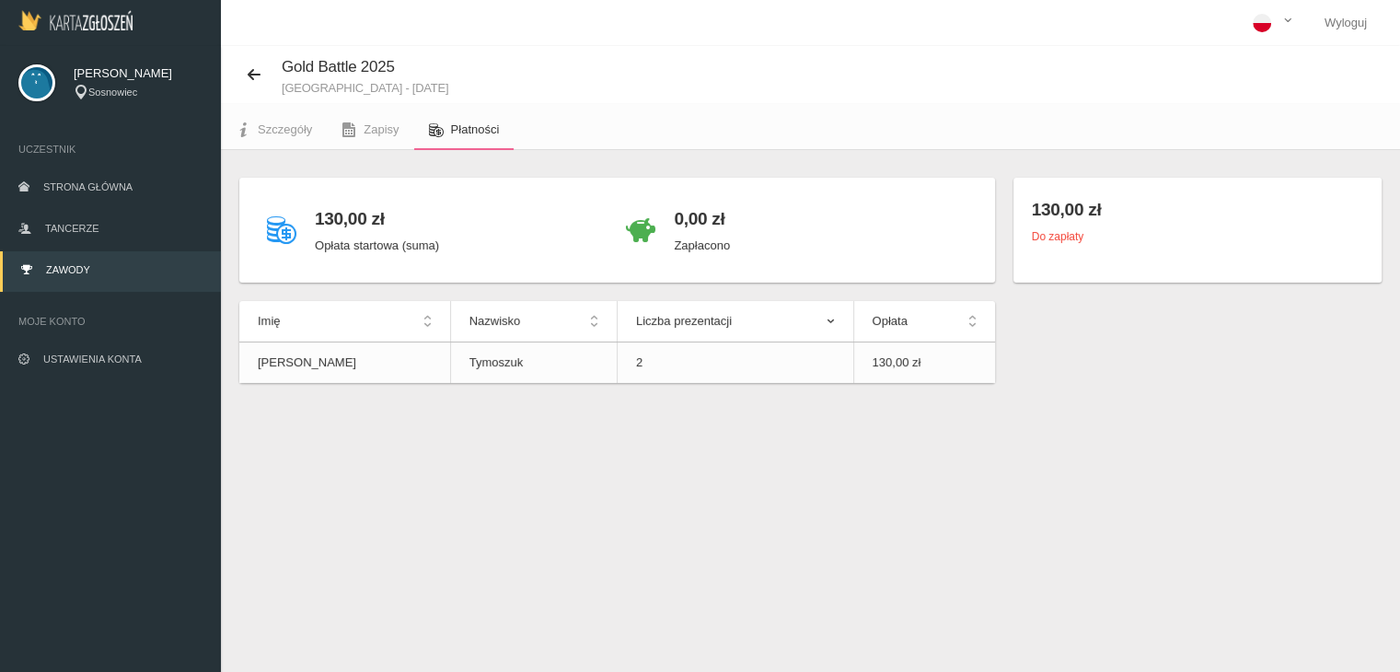
click at [30, 89] on img at bounding box center [36, 82] width 37 height 37
click at [71, 26] on img at bounding box center [75, 20] width 114 height 20
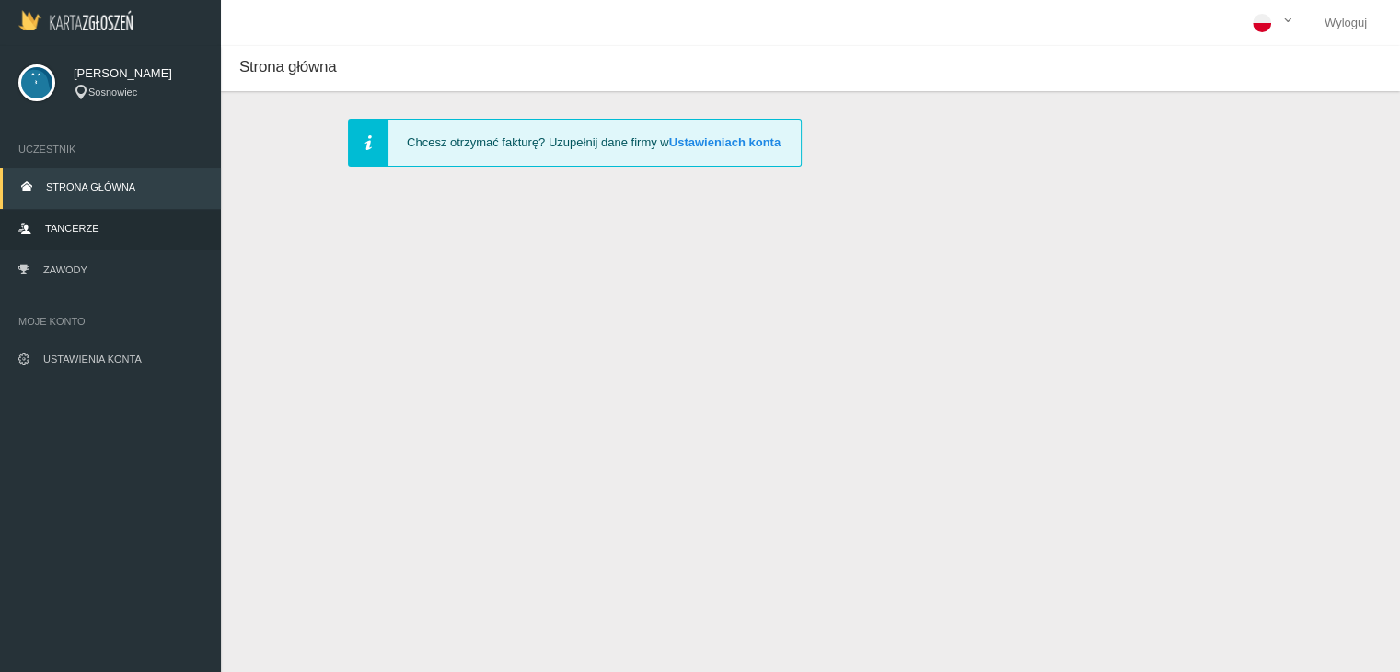
click at [45, 225] on span "Tancerze" at bounding box center [71, 228] width 53 height 11
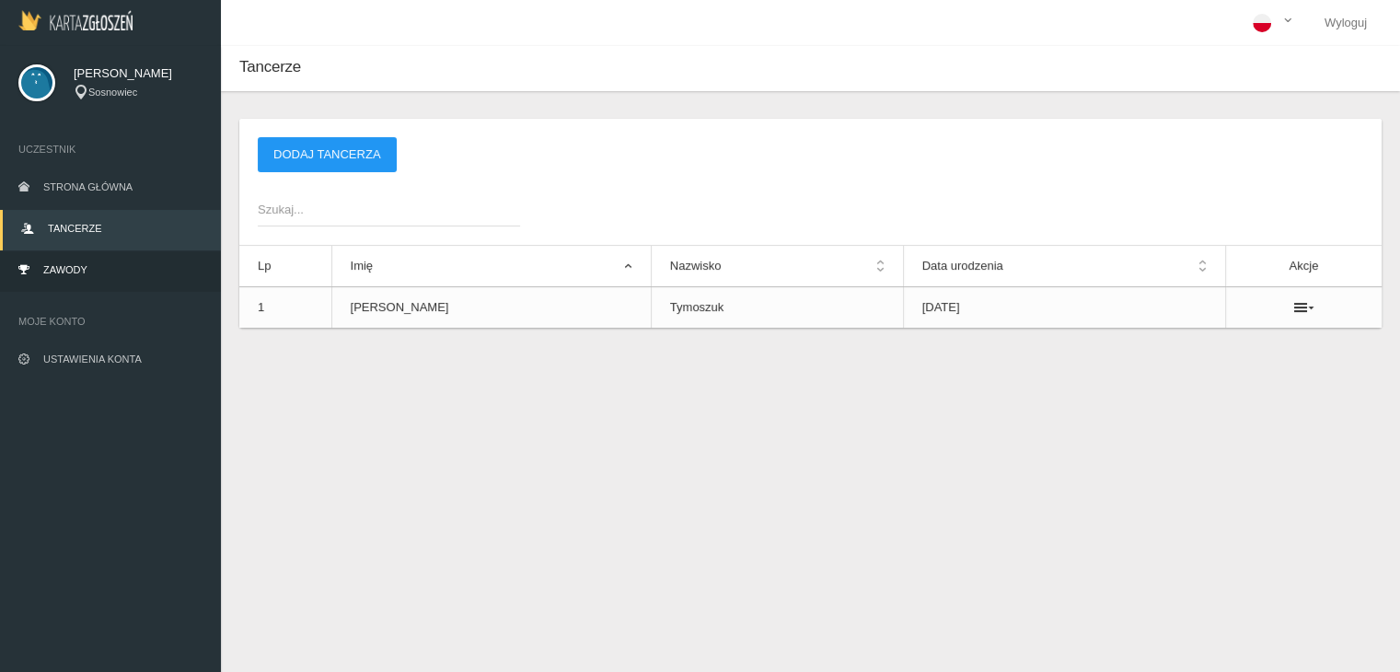
click at [80, 259] on link "Zawody" at bounding box center [110, 271] width 221 height 40
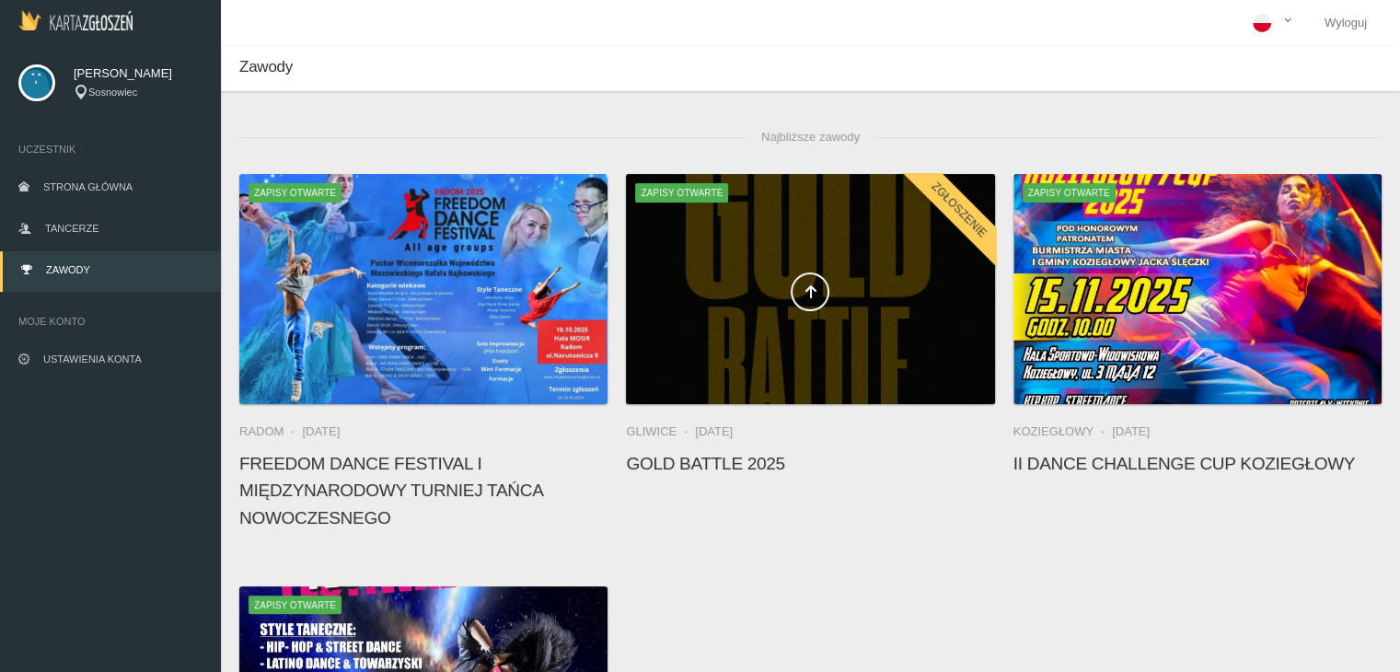
click at [769, 257] on div at bounding box center [810, 289] width 368 height 230
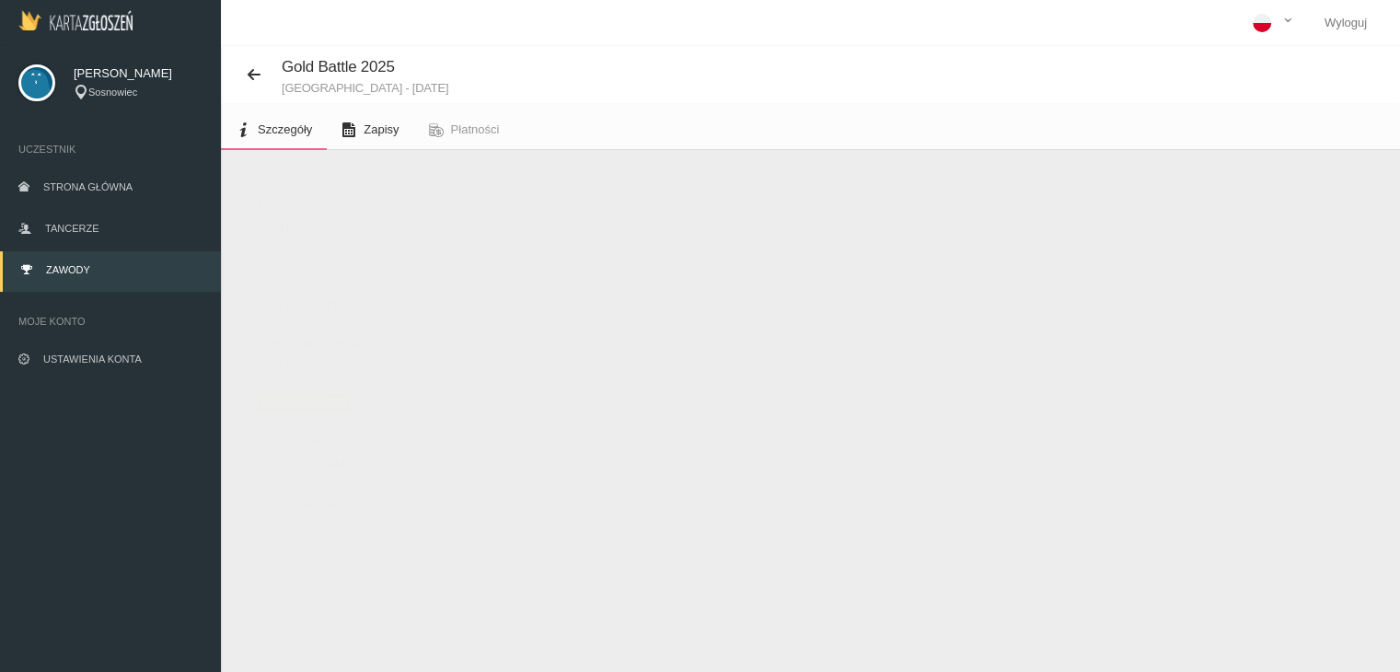
click at [362, 114] on link "Zapisy" at bounding box center [370, 129] width 86 height 40
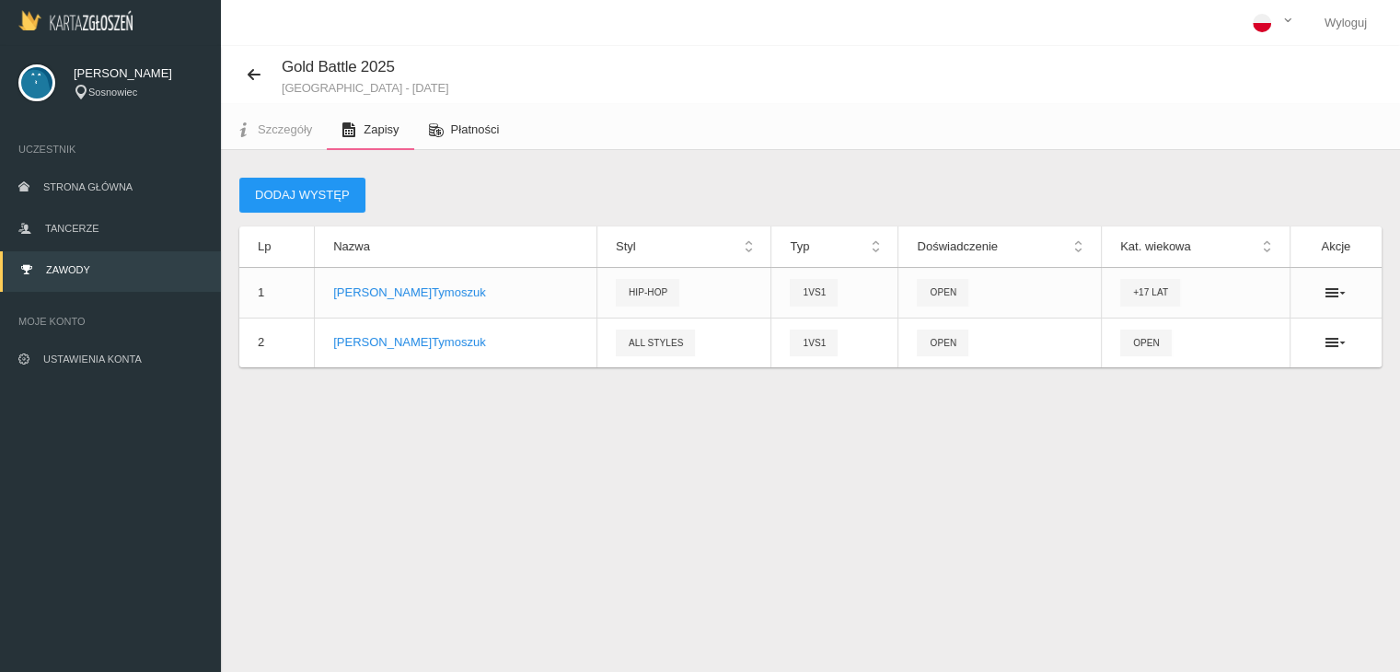
click at [467, 132] on span "Płatności" at bounding box center [475, 129] width 49 height 14
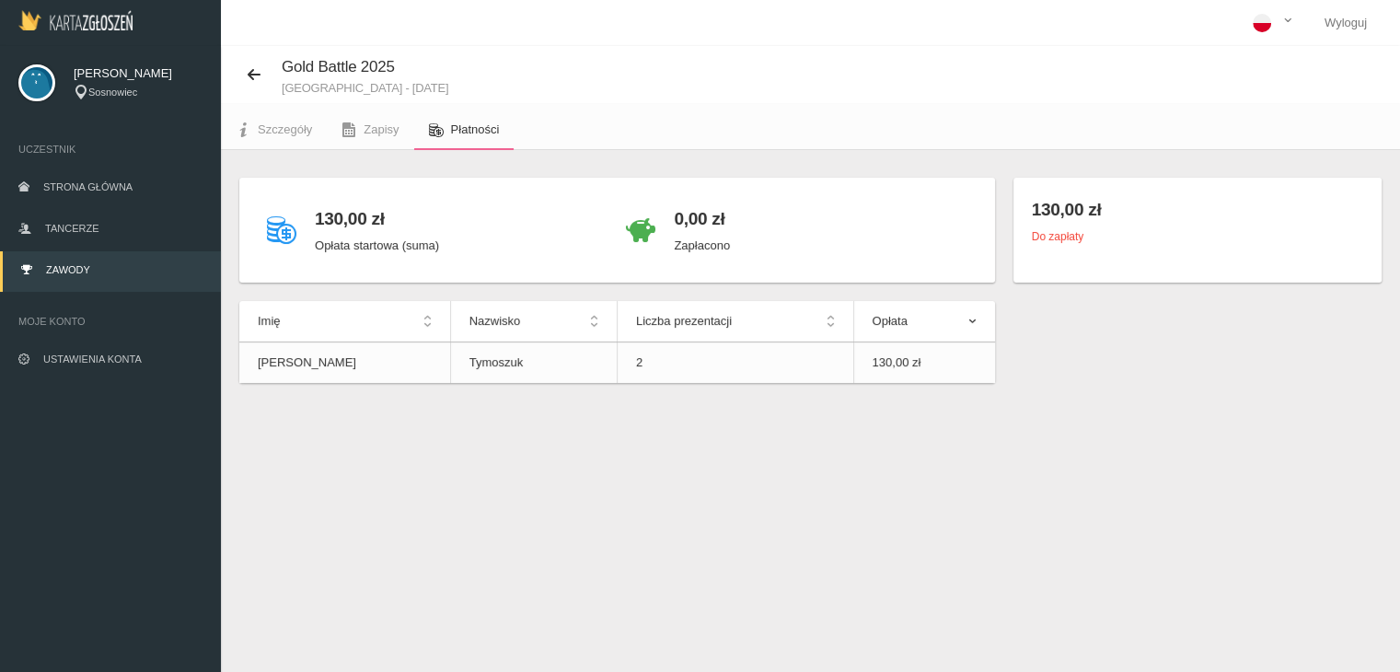
click at [980, 323] on th "Opłata" at bounding box center [924, 321] width 142 height 41
click at [1052, 210] on h4 "130,00 zł" at bounding box center [1196, 209] width 331 height 27
click at [684, 218] on h4 "0,00 zł" at bounding box center [702, 218] width 56 height 27
